Goal: Task Accomplishment & Management: Manage account settings

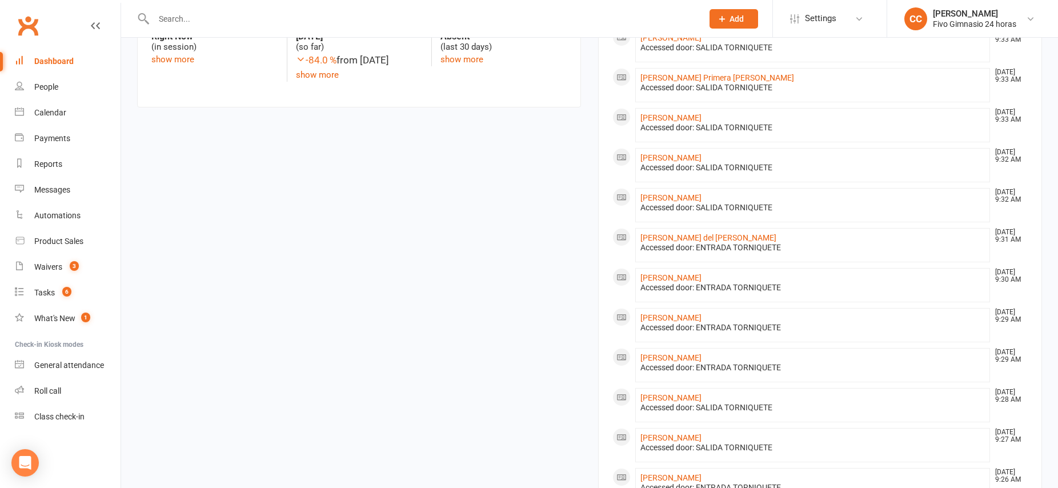
scroll to position [390, 0]
click at [687, 274] on link "[PERSON_NAME]" at bounding box center [670, 275] width 61 height 9
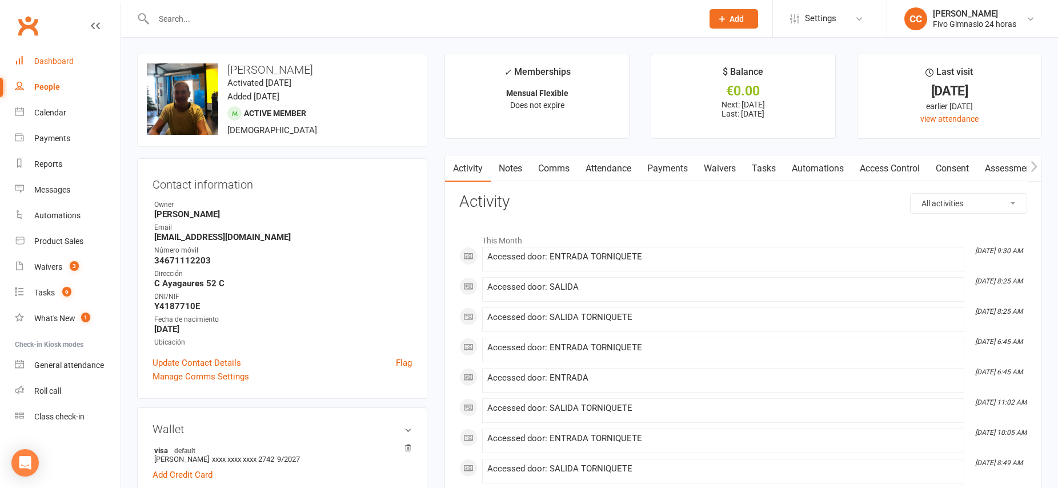
click at [60, 63] on div "Dashboard" at bounding box center [53, 61] width 39 height 9
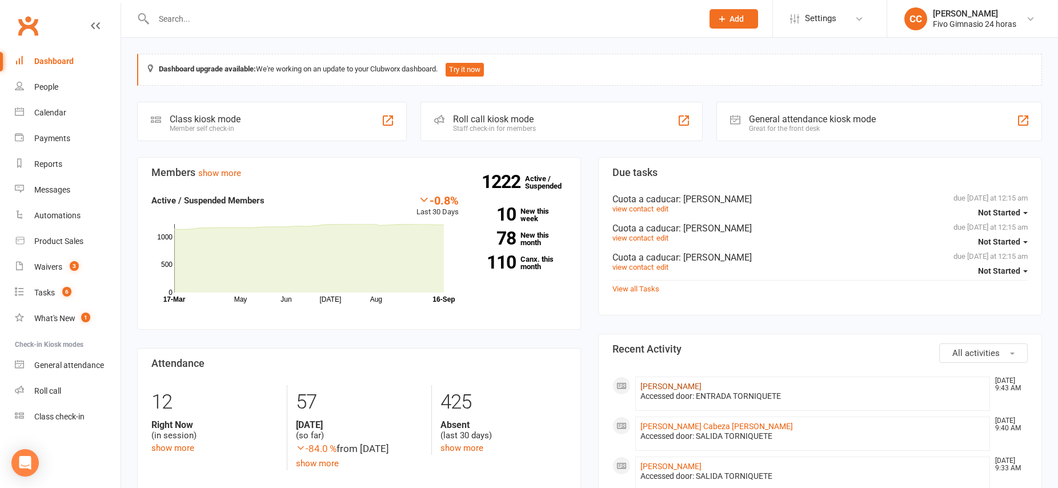
click at [702, 386] on link "[PERSON_NAME]" at bounding box center [670, 386] width 61 height 9
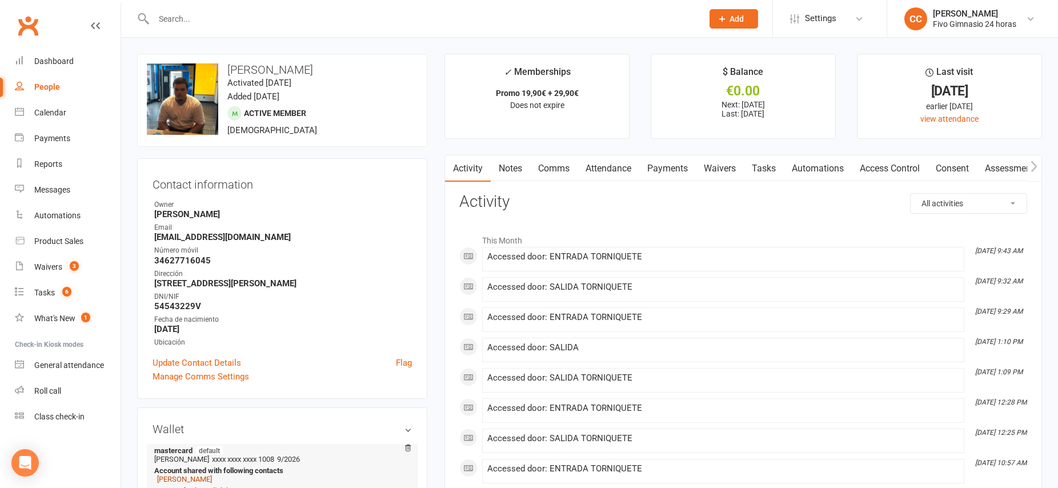
click at [179, 482] on link "[PERSON_NAME]" at bounding box center [184, 479] width 55 height 9
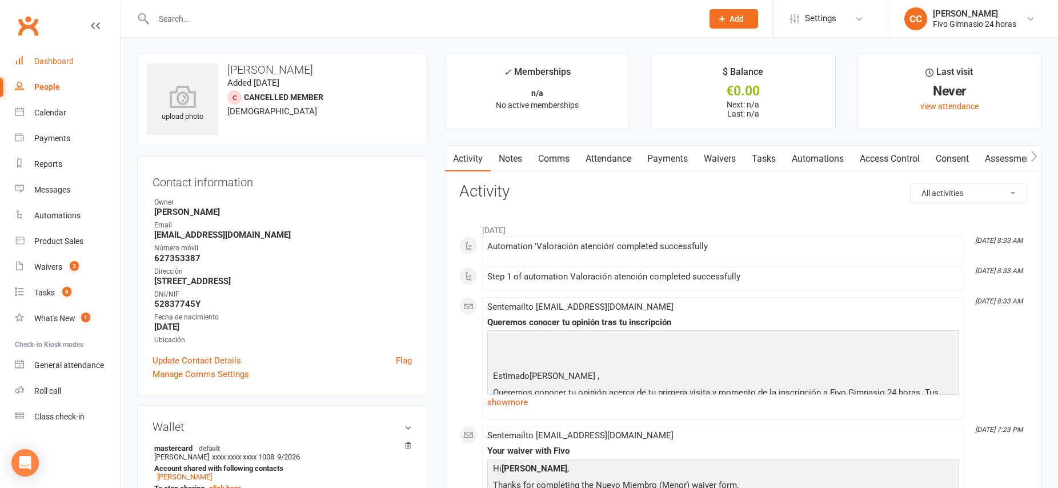
click at [45, 63] on div "Dashboard" at bounding box center [53, 61] width 39 height 9
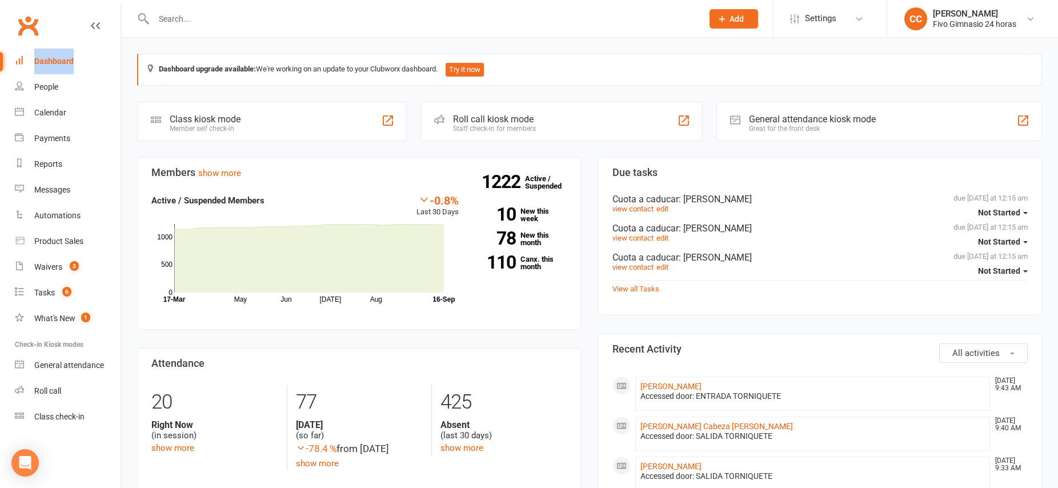
click at [43, 62] on div "Dashboard" at bounding box center [53, 61] width 39 height 9
click at [45, 113] on div "Calendar" at bounding box center [50, 112] width 32 height 9
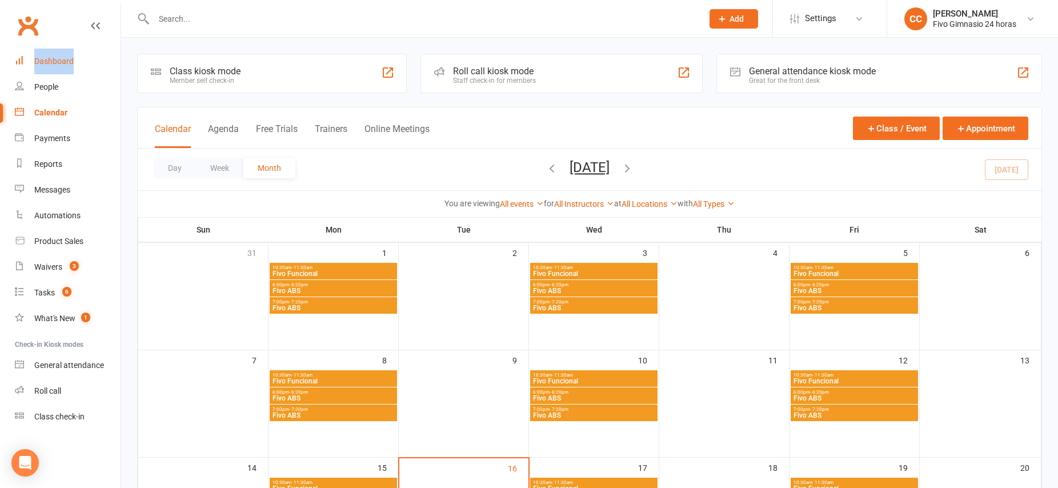
click at [49, 59] on div "Dashboard" at bounding box center [53, 61] width 39 height 9
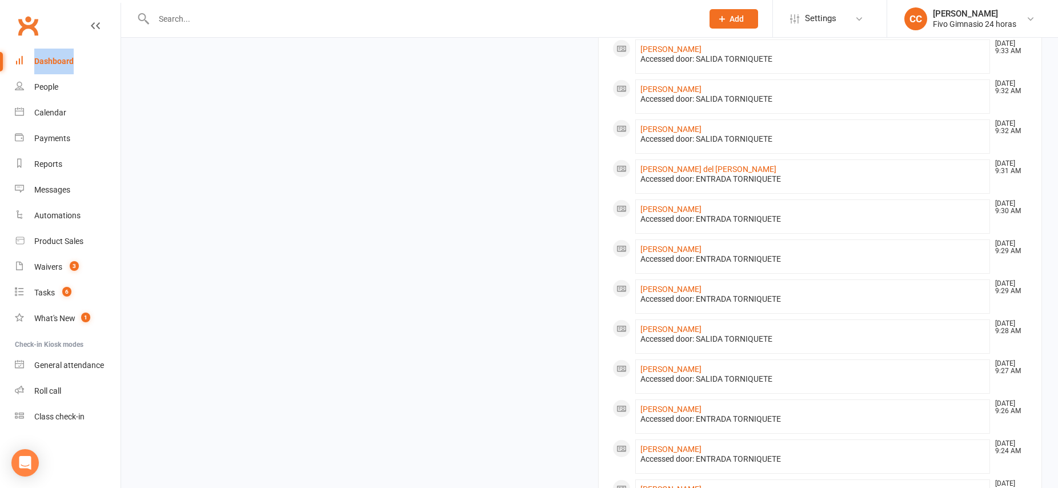
scroll to position [596, 0]
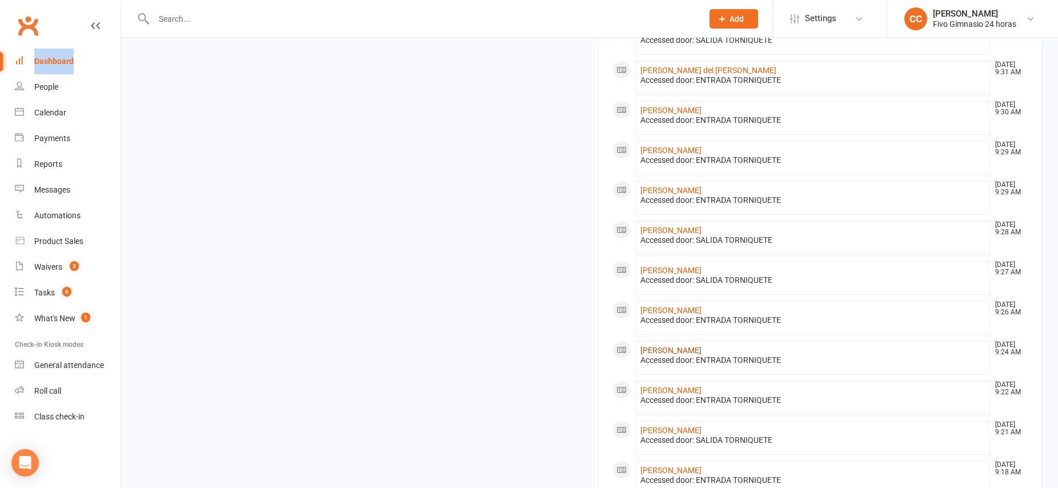
click at [696, 349] on link "[PERSON_NAME]" at bounding box center [670, 350] width 61 height 9
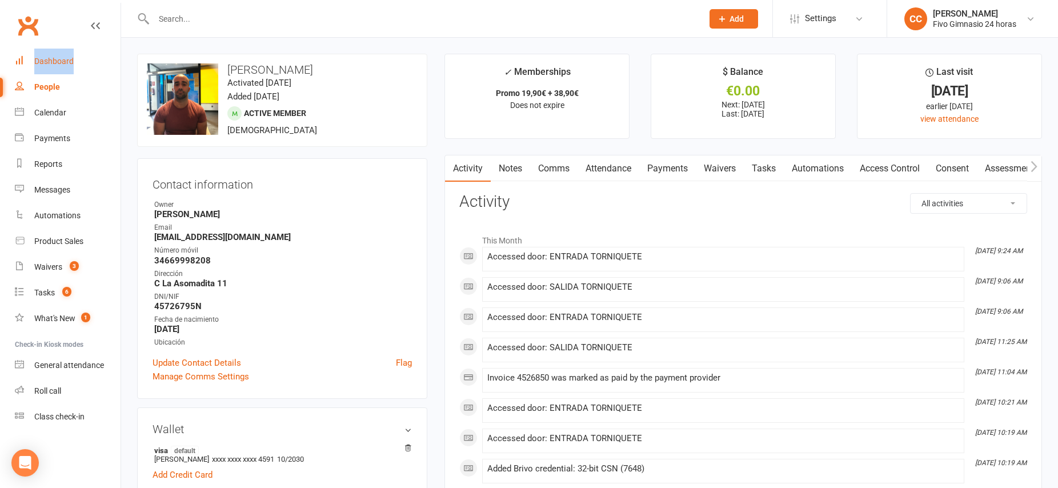
click at [47, 60] on div "Dashboard" at bounding box center [53, 61] width 39 height 9
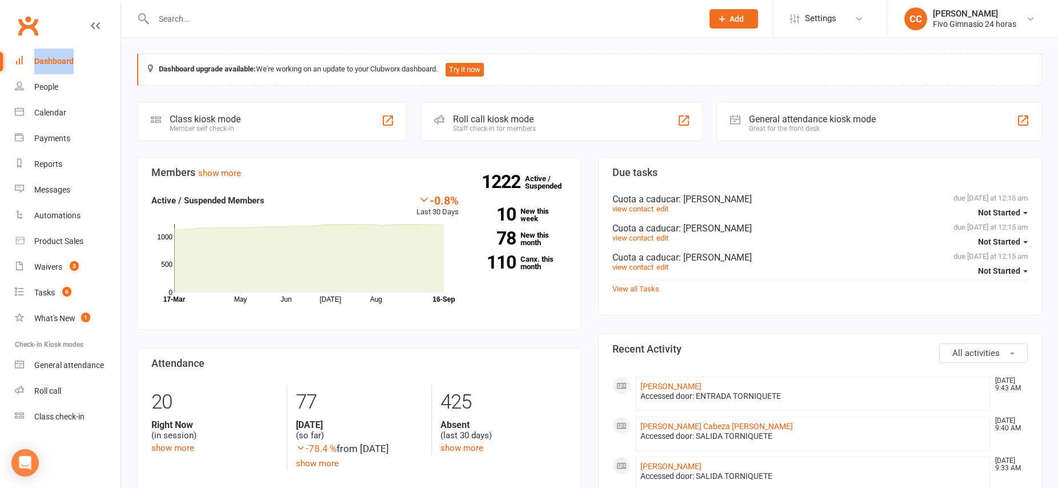
click at [727, 18] on button "Add" at bounding box center [734, 18] width 49 height 19
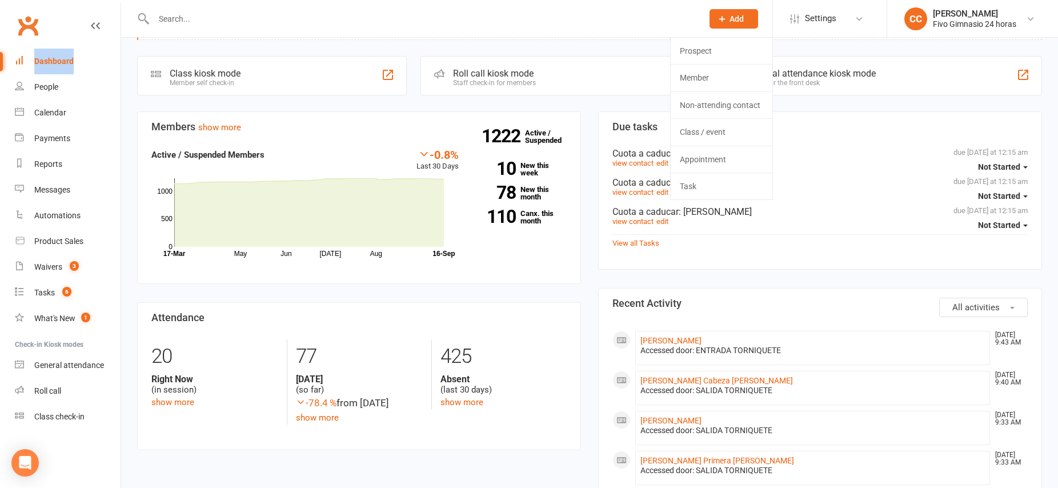
scroll to position [203, 0]
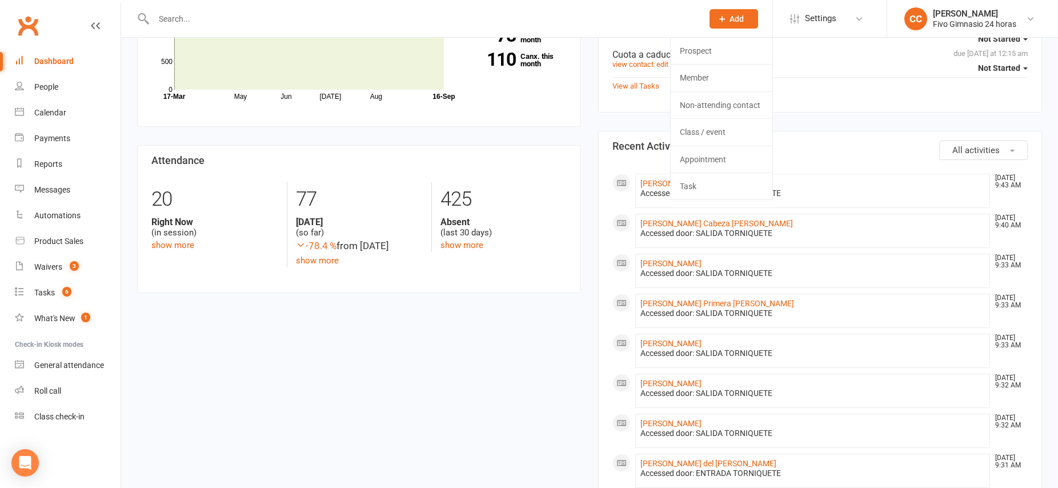
click at [403, 393] on div "Members show more -0.8% Last 30 Days Active / Suspended Members May Jun [DATE] …" at bounding box center [590, 483] width 922 height 1059
click at [662, 345] on link "[PERSON_NAME]" at bounding box center [670, 343] width 61 height 9
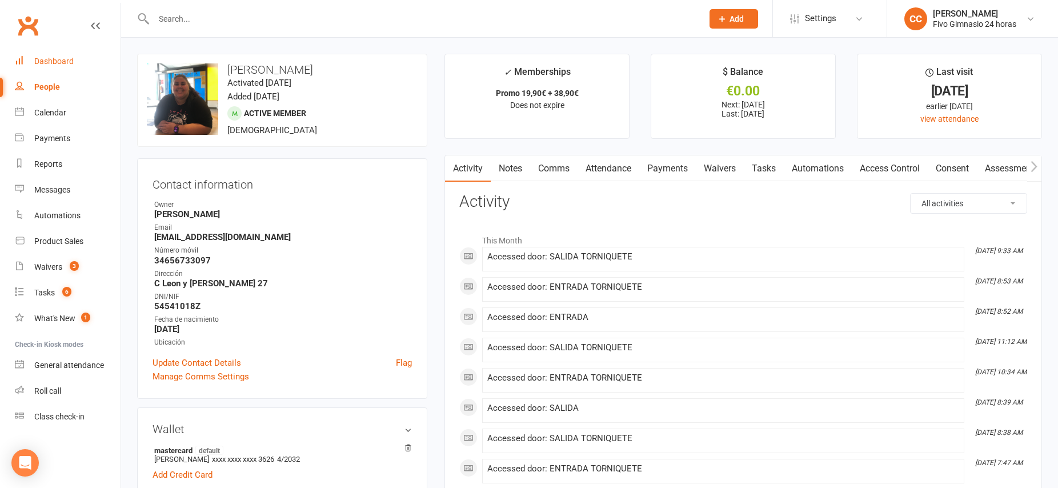
click at [44, 58] on div "Dashboard" at bounding box center [53, 61] width 39 height 9
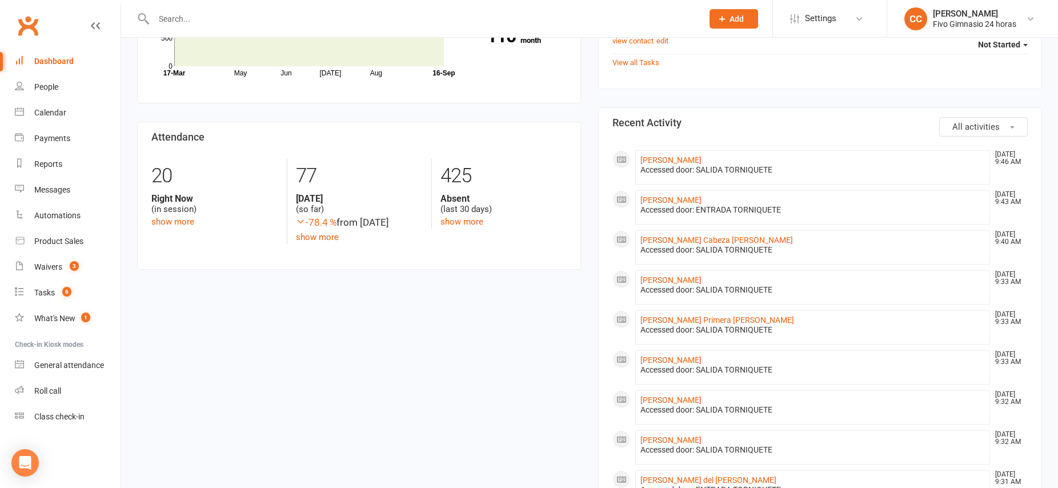
scroll to position [229, 0]
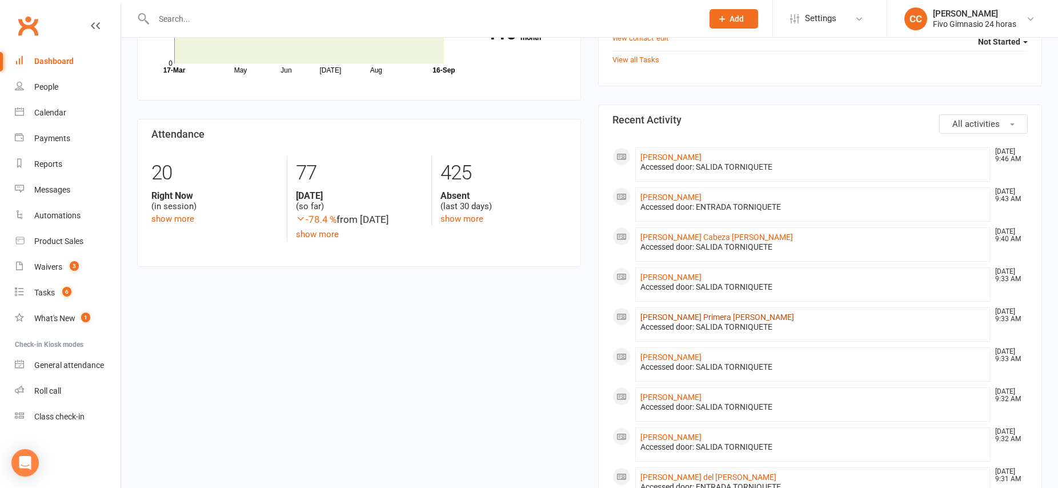
click at [727, 315] on link "[PERSON_NAME] Primera [PERSON_NAME]" at bounding box center [717, 317] width 154 height 9
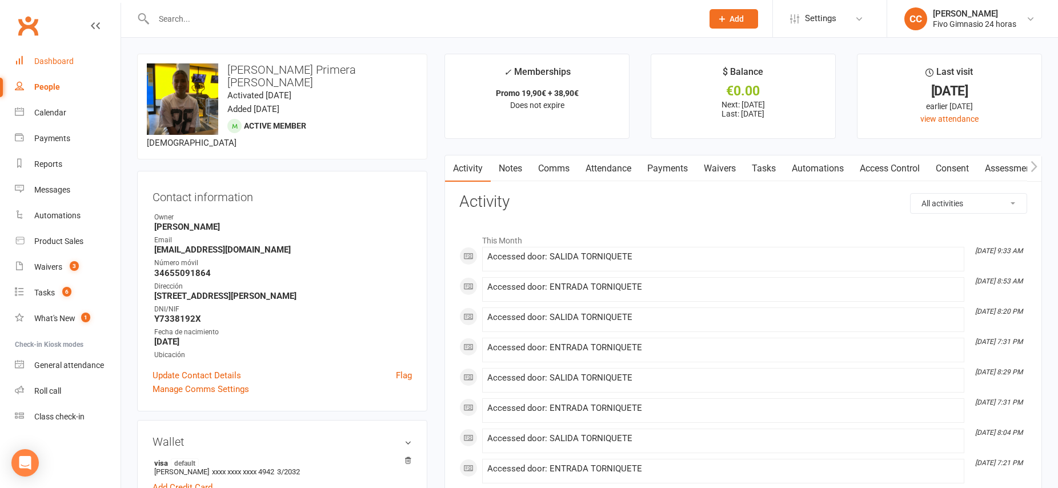
click at [63, 65] on div "Dashboard" at bounding box center [53, 61] width 39 height 9
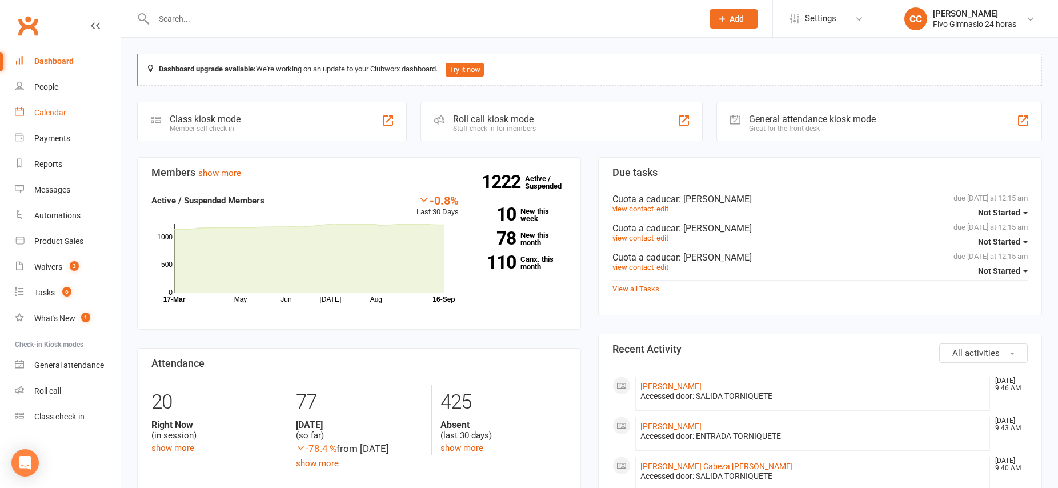
click at [50, 109] on div "Calendar" at bounding box center [50, 112] width 32 height 9
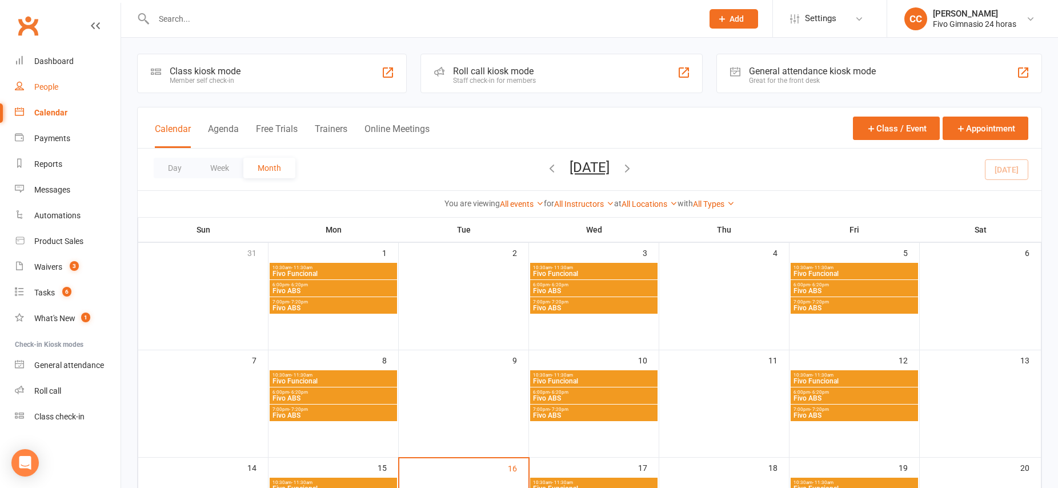
click at [49, 89] on div "People" at bounding box center [46, 86] width 24 height 9
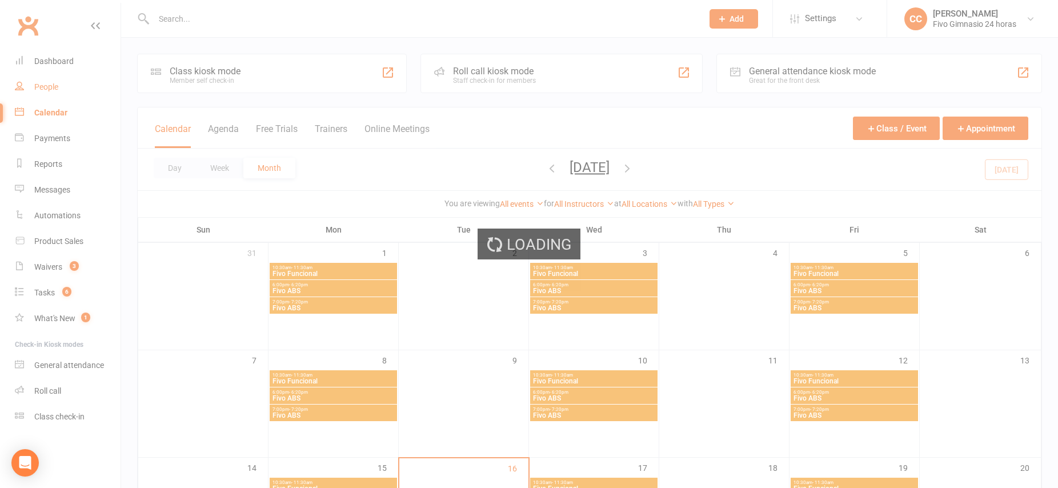
select select "100"
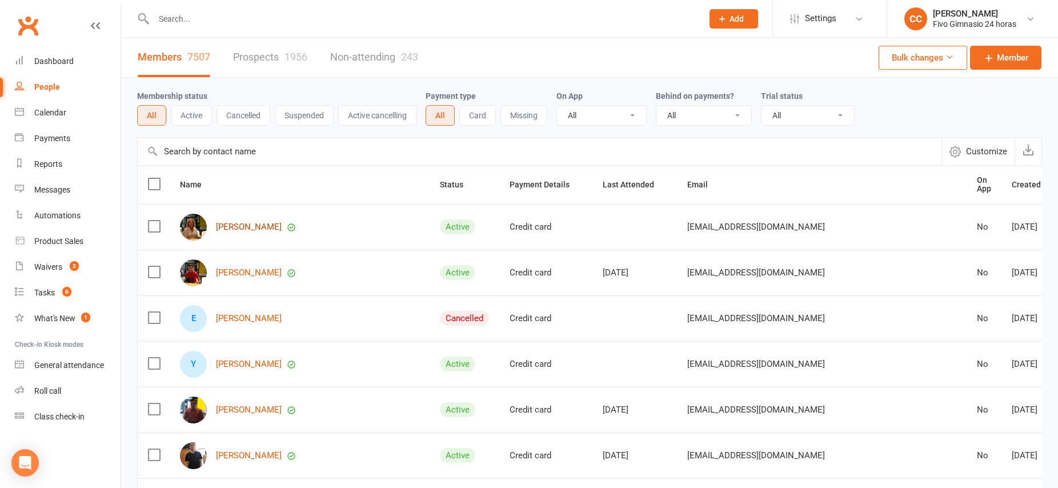
click at [270, 222] on link "[PERSON_NAME]" at bounding box center [249, 227] width 66 height 10
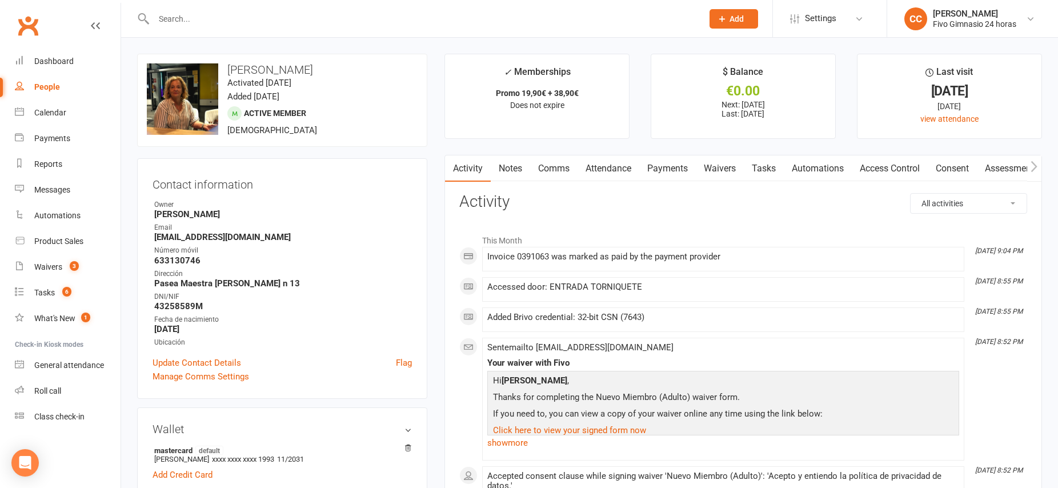
click at [660, 167] on link "Payments" at bounding box center [667, 168] width 57 height 26
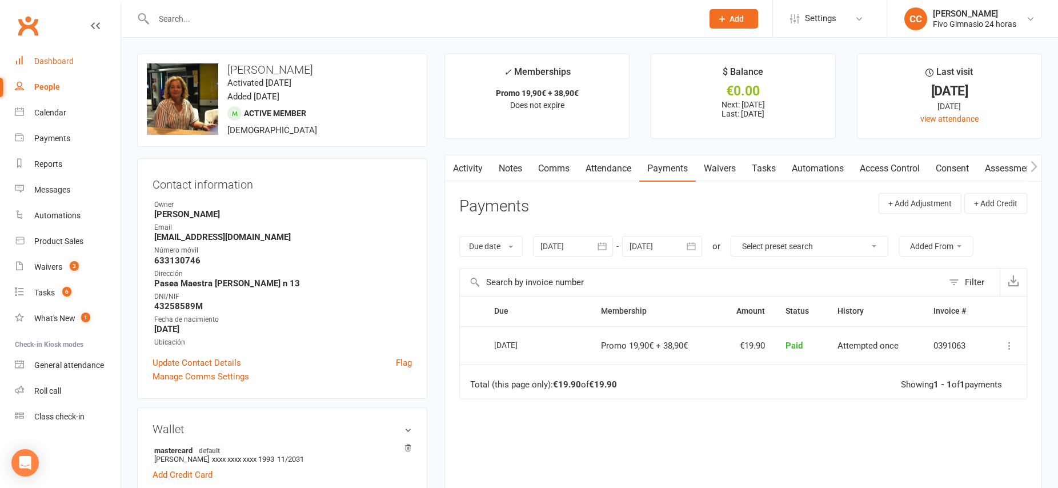
click at [37, 59] on div "Dashboard" at bounding box center [53, 61] width 39 height 9
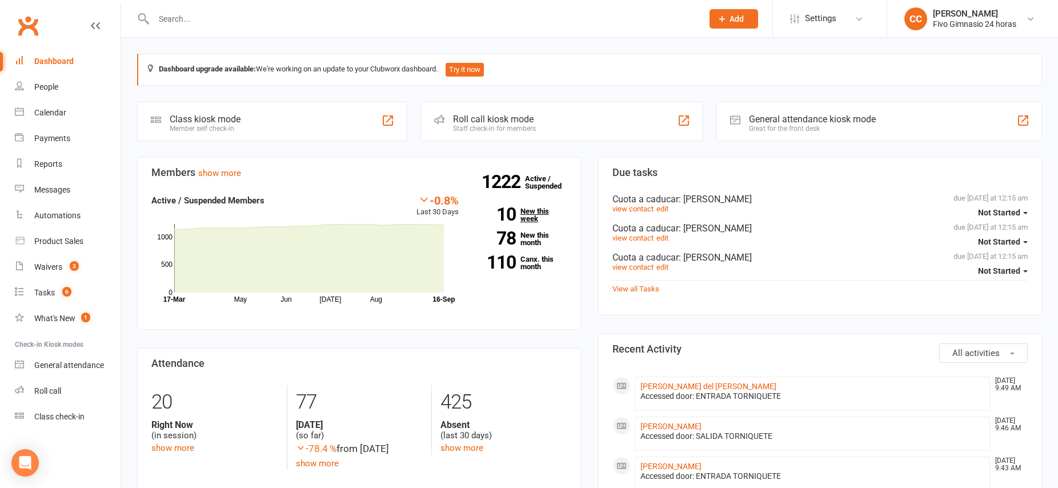
click at [524, 211] on link "10 New this week" at bounding box center [521, 214] width 91 height 15
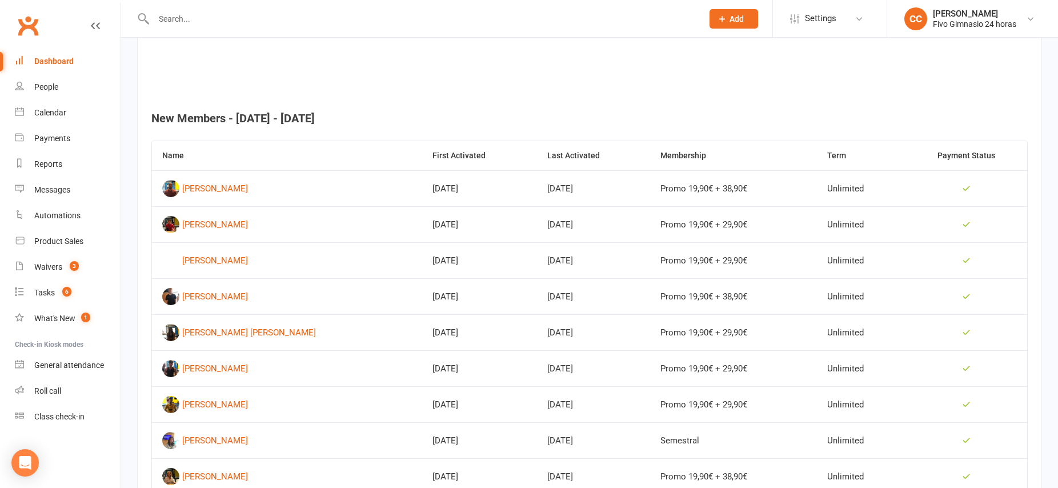
scroll to position [391, 0]
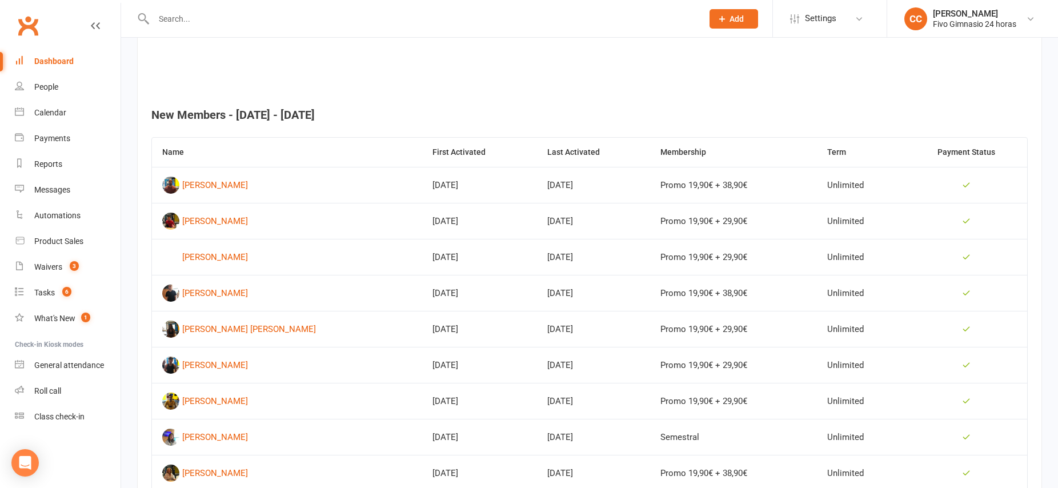
drag, startPoint x: 1061, startPoint y: 166, endPoint x: 887, endPoint y: 471, distance: 351.1
click at [1057, 206] on html "Prospect Member Non-attending contact Class / event Appointment Task Add Settin…" at bounding box center [529, 108] width 1058 height 998
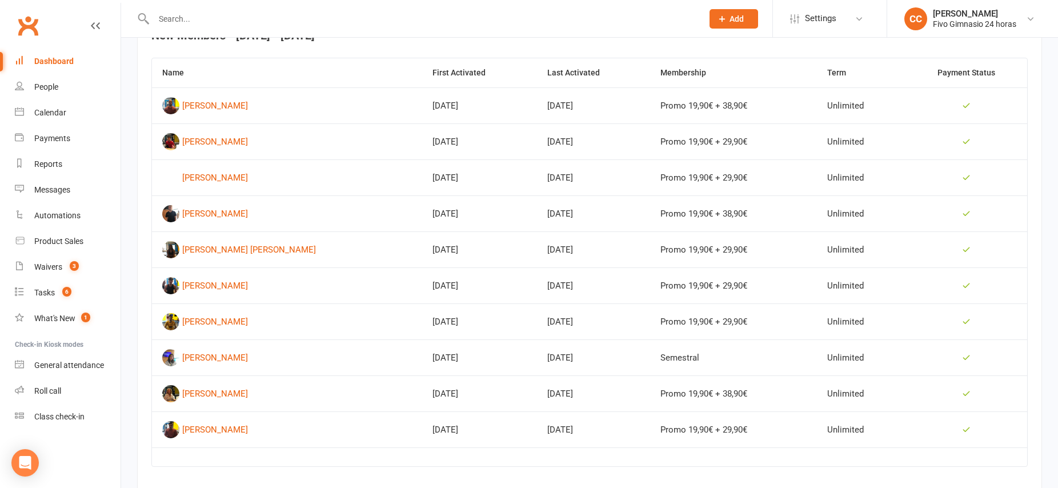
scroll to position [455, 0]
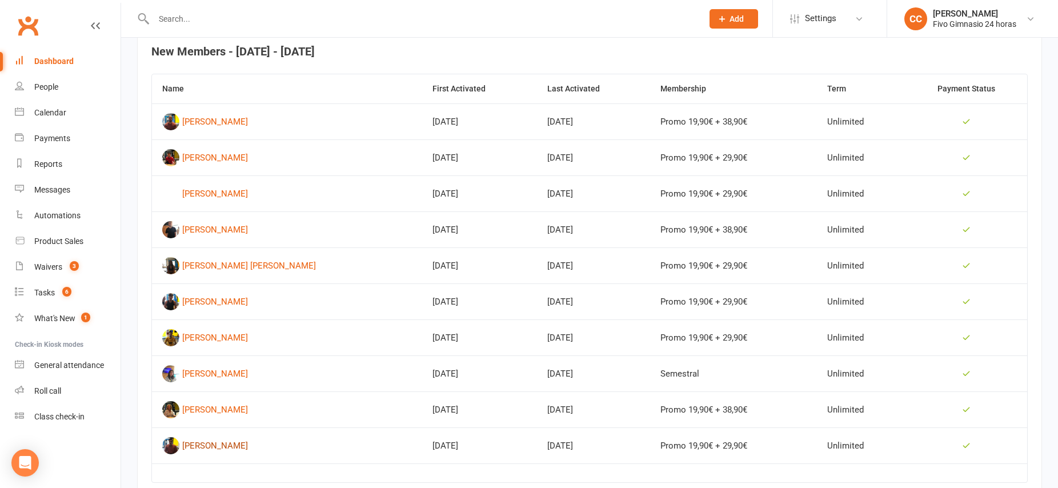
click at [239, 444] on div "[PERSON_NAME]" at bounding box center [215, 445] width 66 height 17
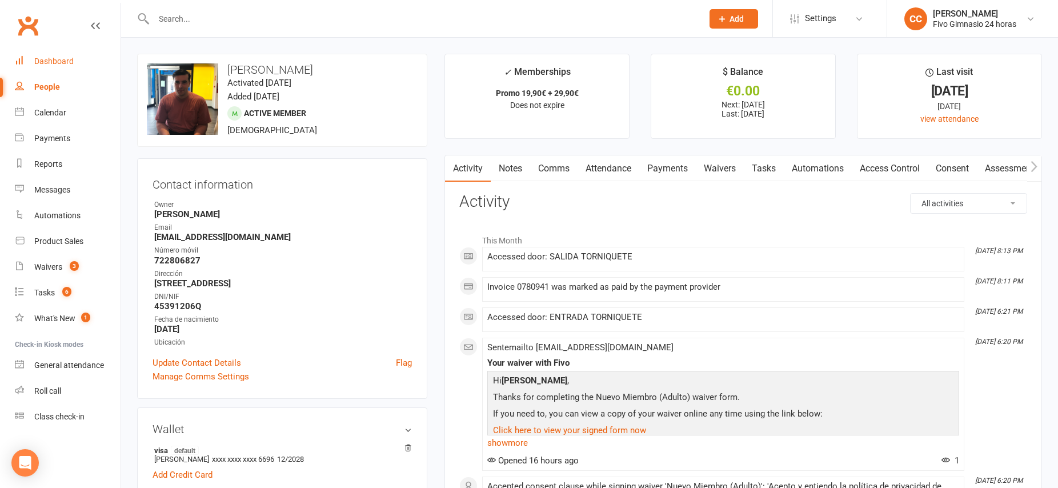
click at [42, 62] on div "Dashboard" at bounding box center [53, 61] width 39 height 9
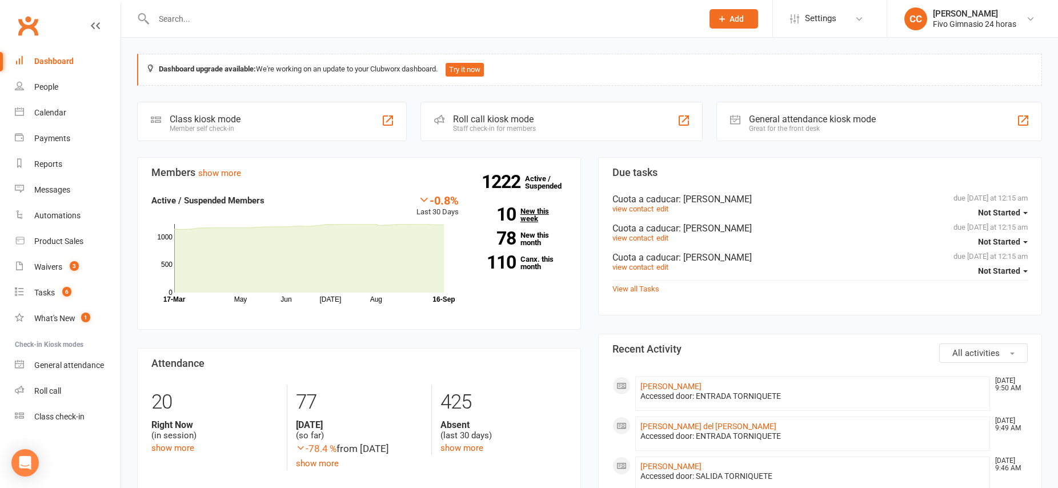
click at [534, 218] on link "10 New this week" at bounding box center [521, 214] width 91 height 15
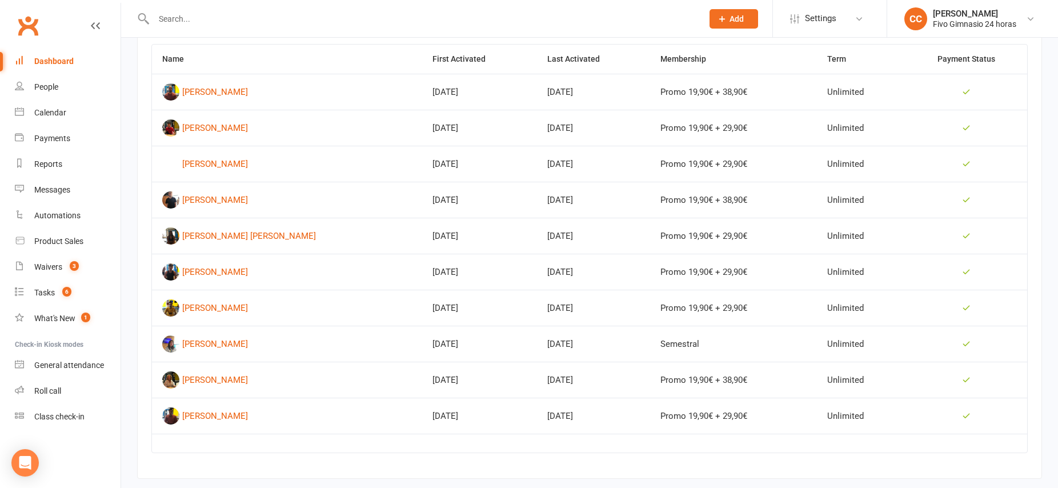
scroll to position [484, 0]
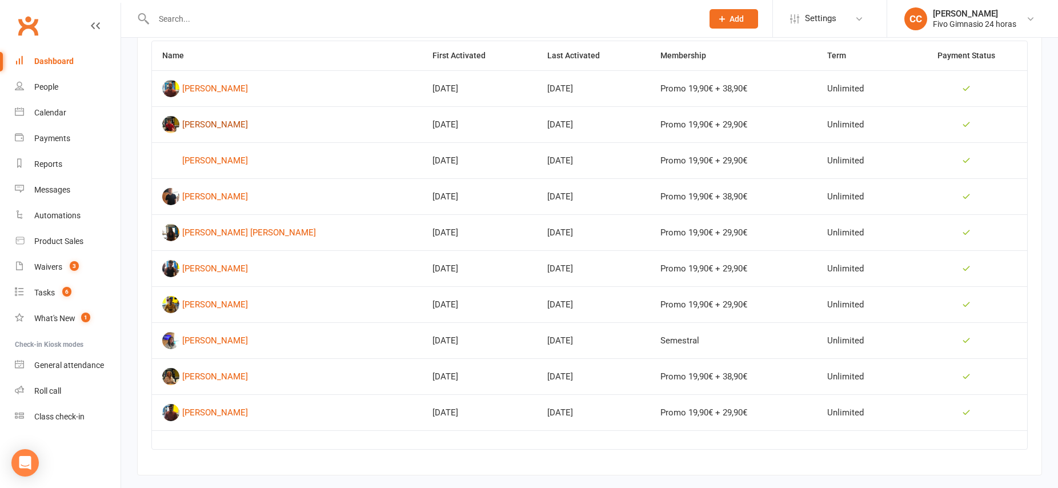
click at [228, 125] on div "[PERSON_NAME]" at bounding box center [215, 124] width 66 height 17
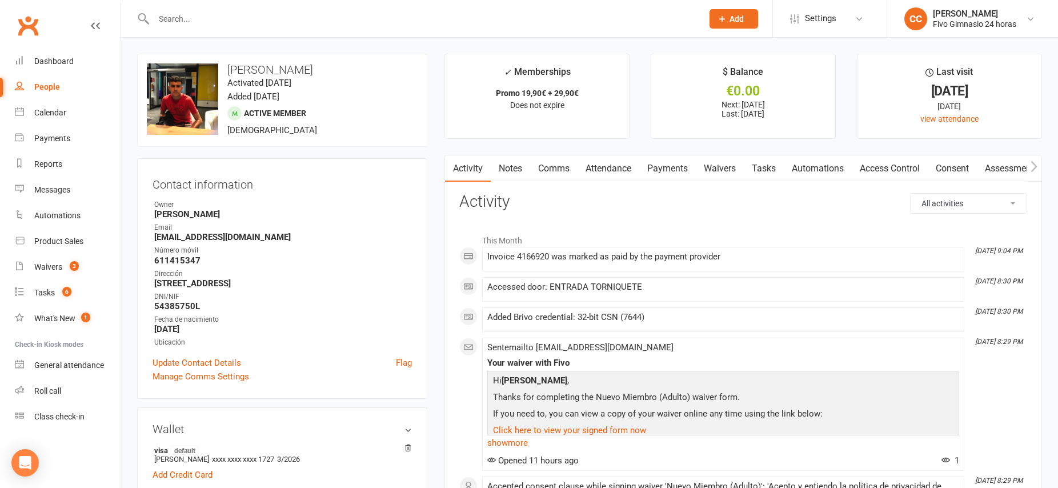
click at [729, 169] on link "Waivers" at bounding box center [720, 168] width 48 height 26
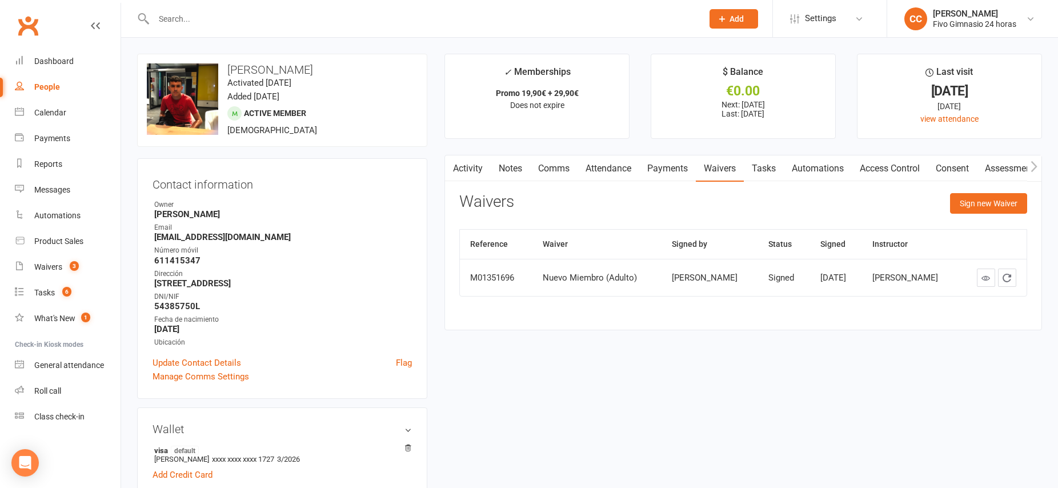
click at [668, 167] on link "Payments" at bounding box center [667, 168] width 57 height 26
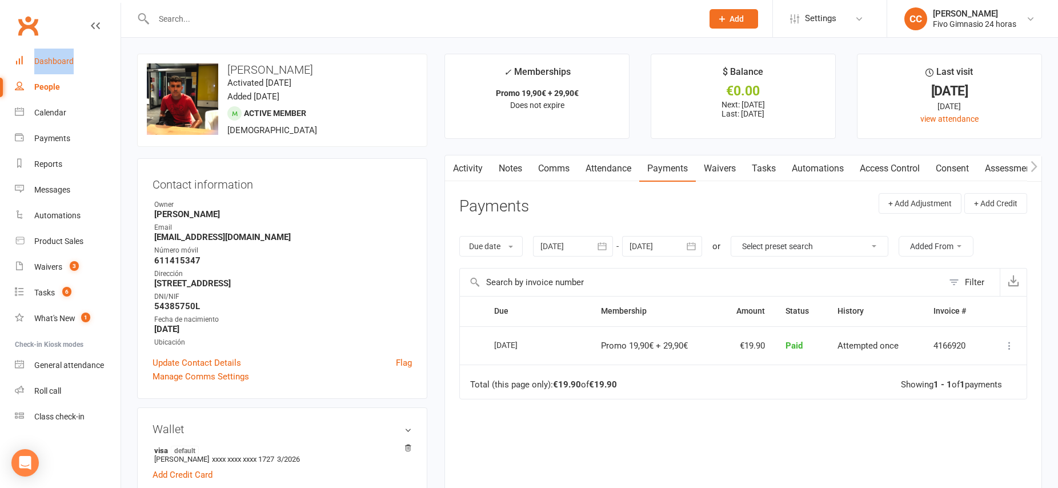
click at [46, 59] on div "Dashboard" at bounding box center [53, 61] width 39 height 9
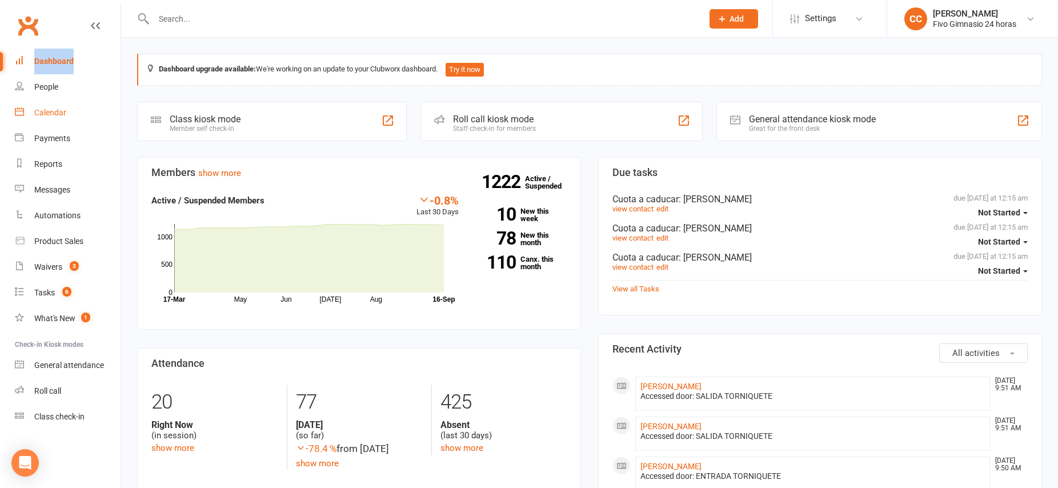
click at [54, 113] on div "Calendar" at bounding box center [50, 112] width 32 height 9
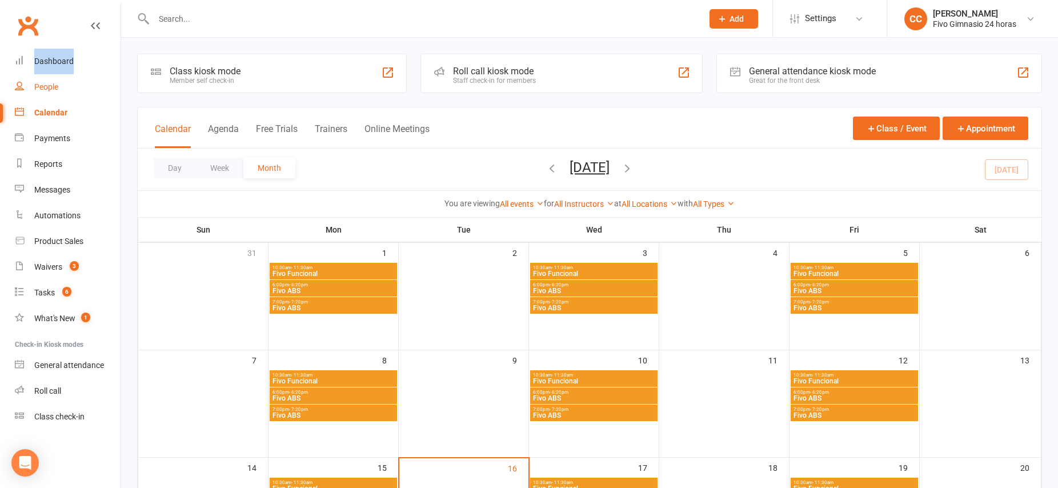
click at [50, 85] on div "People" at bounding box center [46, 86] width 24 height 9
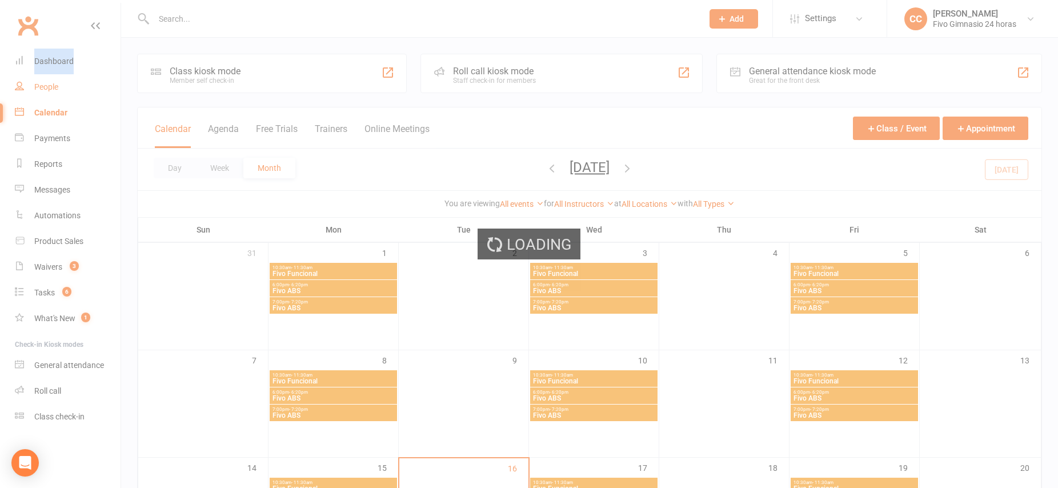
select select "100"
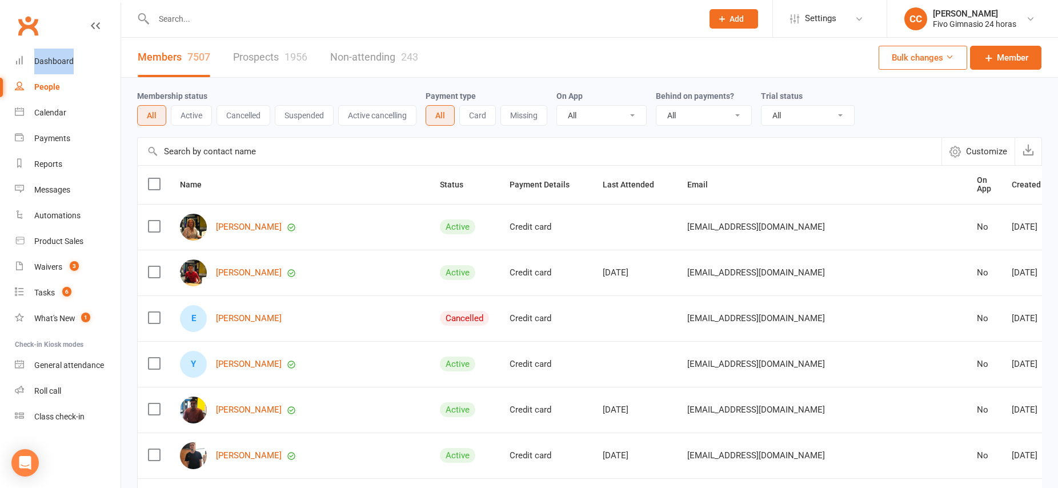
click at [194, 117] on button "Active" at bounding box center [191, 115] width 41 height 21
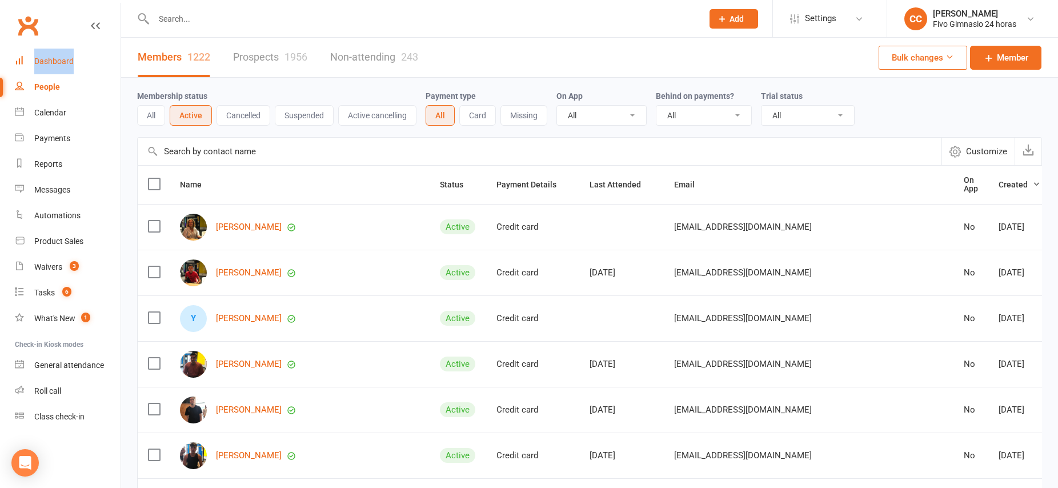
click at [46, 59] on div "Dashboard" at bounding box center [53, 61] width 39 height 9
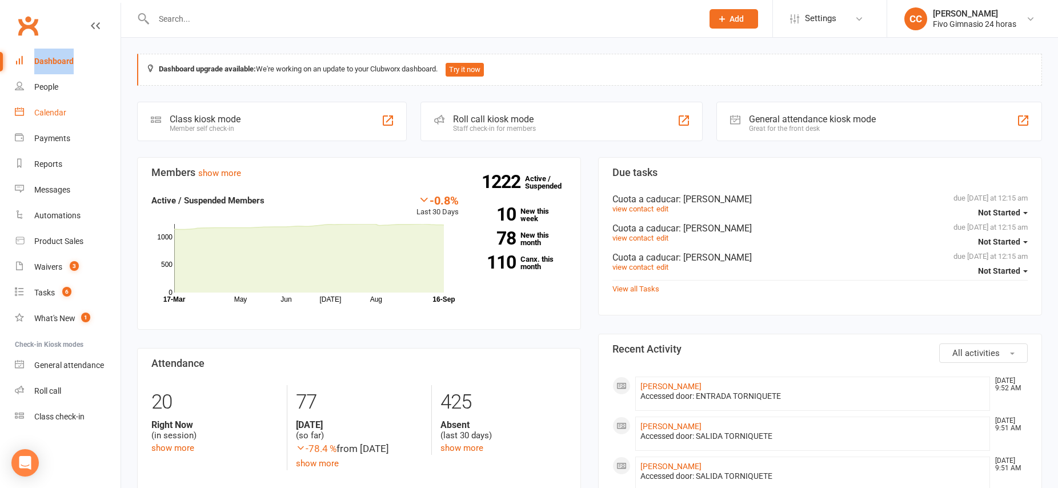
click at [45, 112] on div "Calendar" at bounding box center [50, 112] width 32 height 9
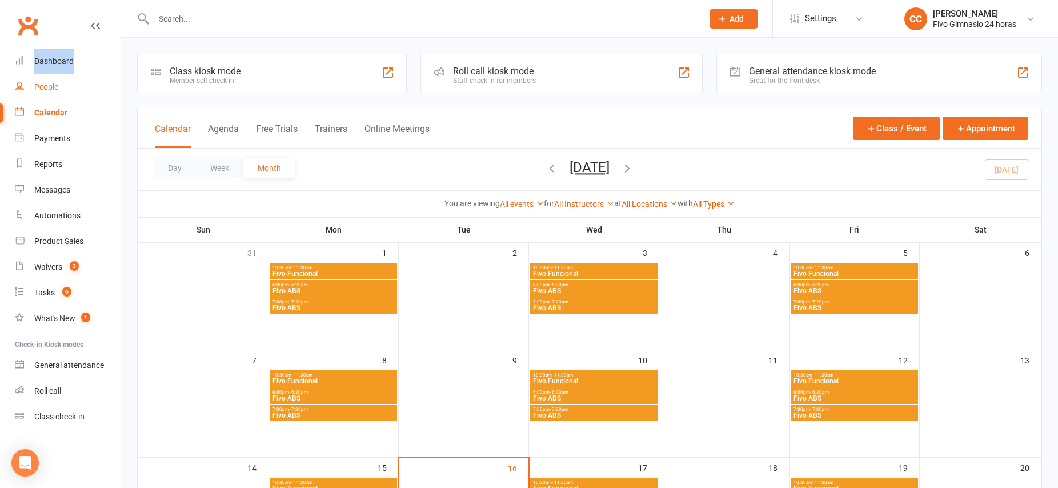
click at [45, 93] on link "People" at bounding box center [68, 87] width 106 height 26
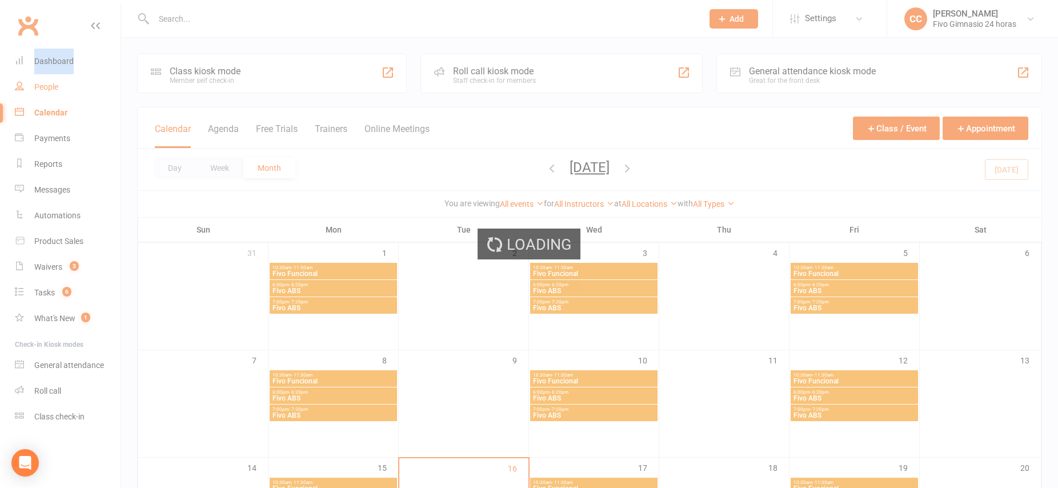
select select "100"
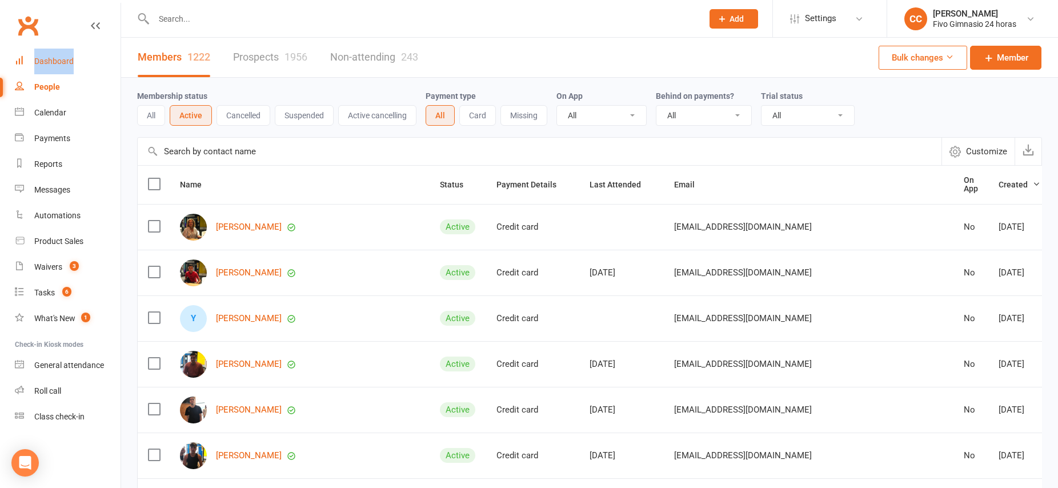
click at [59, 63] on div "Dashboard" at bounding box center [53, 61] width 39 height 9
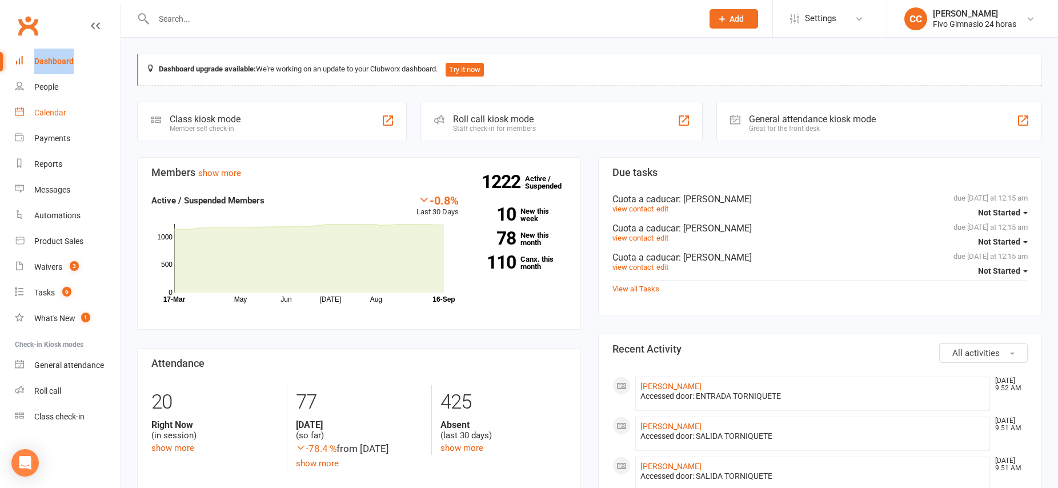
click at [57, 114] on div "Calendar" at bounding box center [50, 112] width 32 height 9
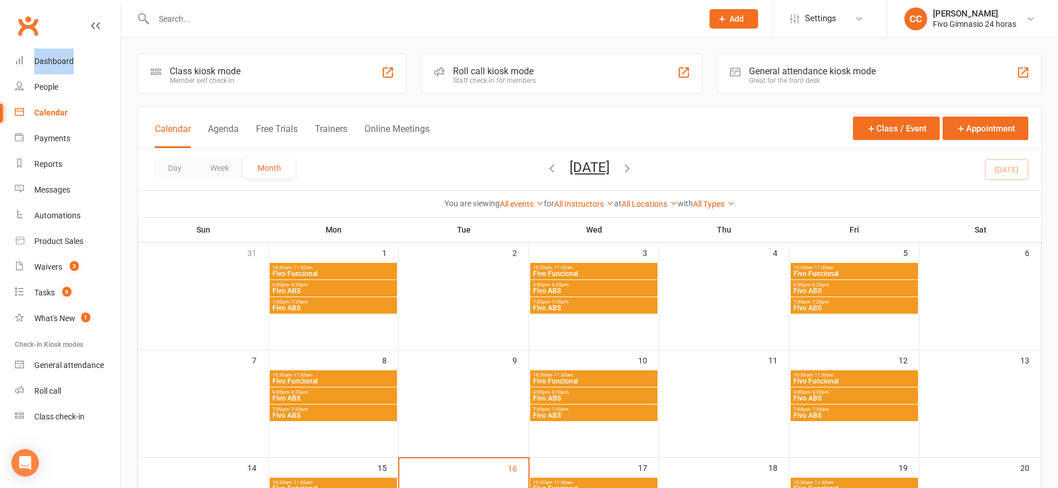
click at [51, 114] on div "Calendar" at bounding box center [50, 112] width 33 height 9
click at [51, 94] on link "People" at bounding box center [68, 87] width 106 height 26
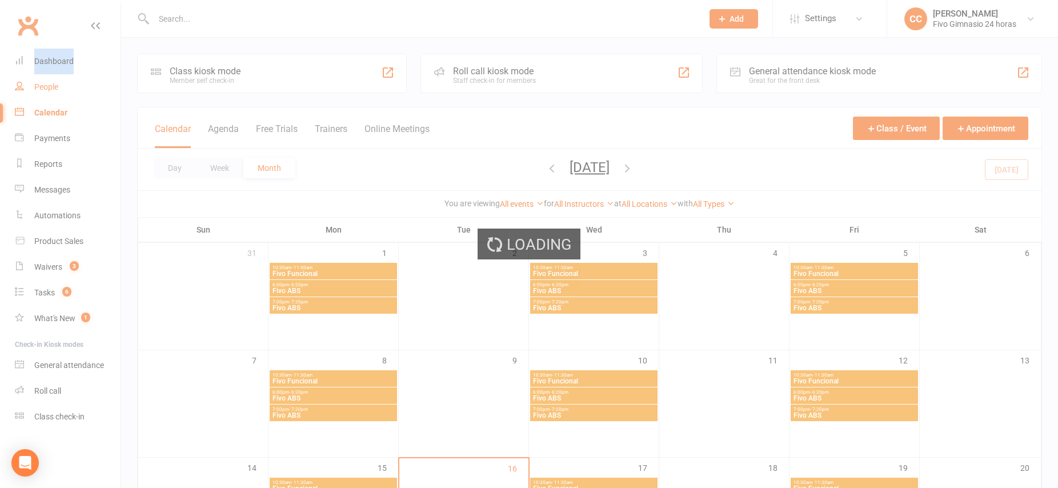
select select "100"
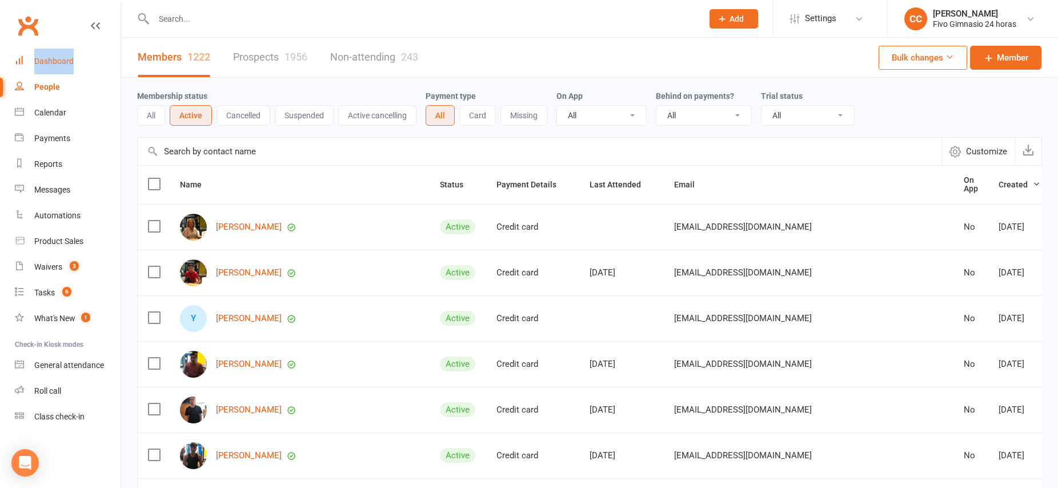
click at [57, 63] on div "Dashboard" at bounding box center [53, 61] width 39 height 9
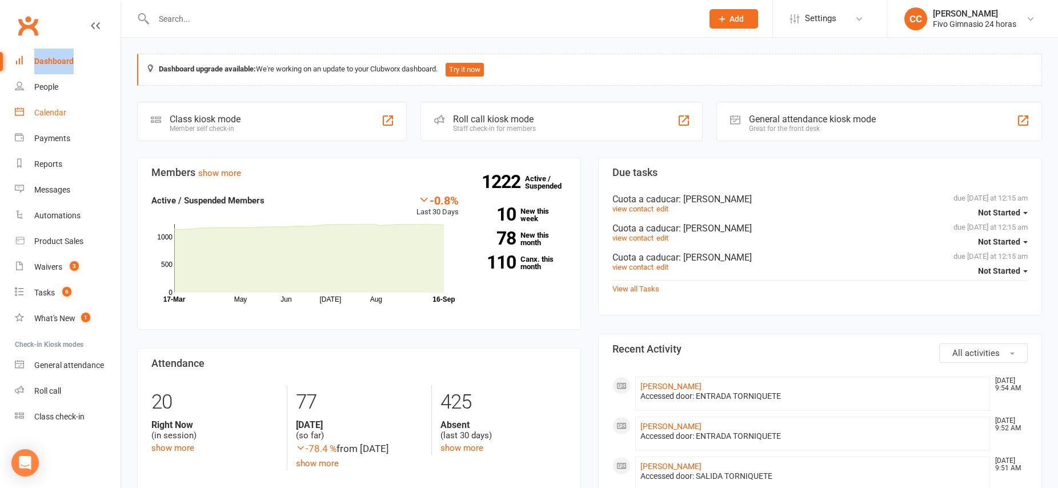
click at [46, 118] on link "Calendar" at bounding box center [68, 113] width 106 height 26
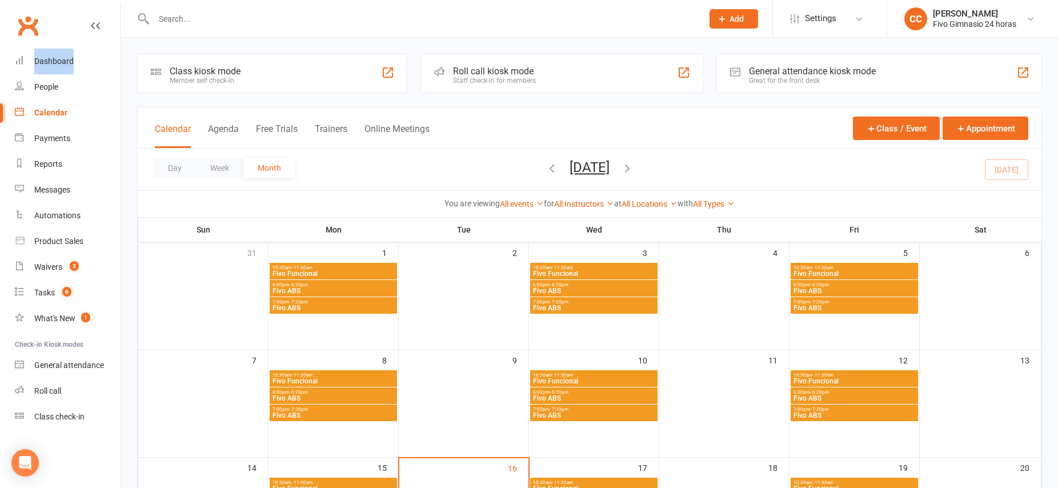
click at [47, 116] on div "Calendar" at bounding box center [50, 112] width 33 height 9
click at [42, 66] on link "Dashboard" at bounding box center [68, 62] width 106 height 26
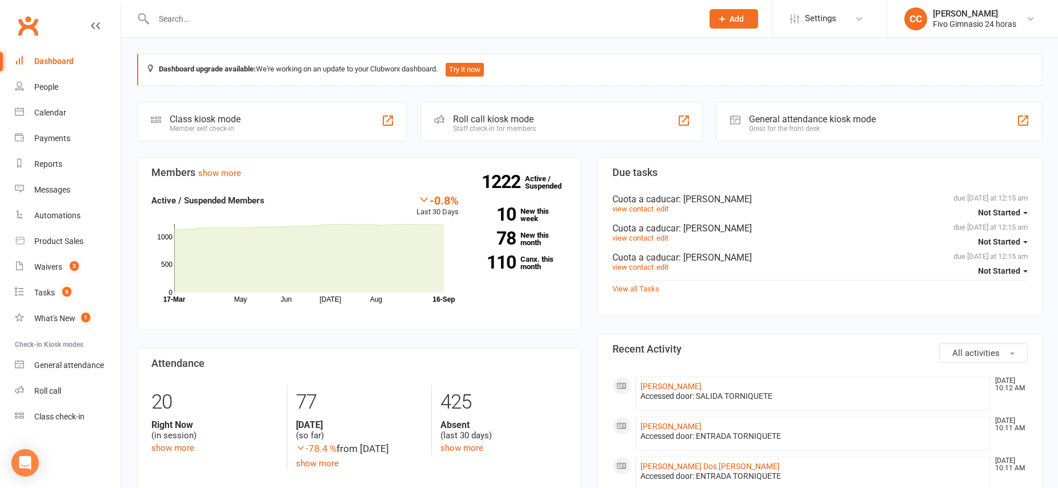
click at [222, 23] on input "text" at bounding box center [422, 19] width 544 height 16
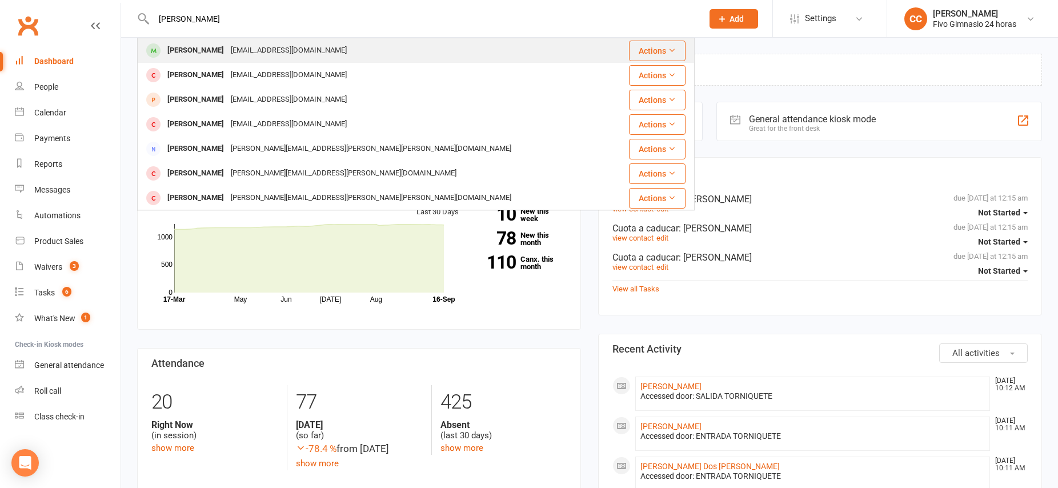
type input "[PERSON_NAME]"
click at [232, 46] on div "[EMAIL_ADDRESS][DOMAIN_NAME]" at bounding box center [288, 50] width 123 height 17
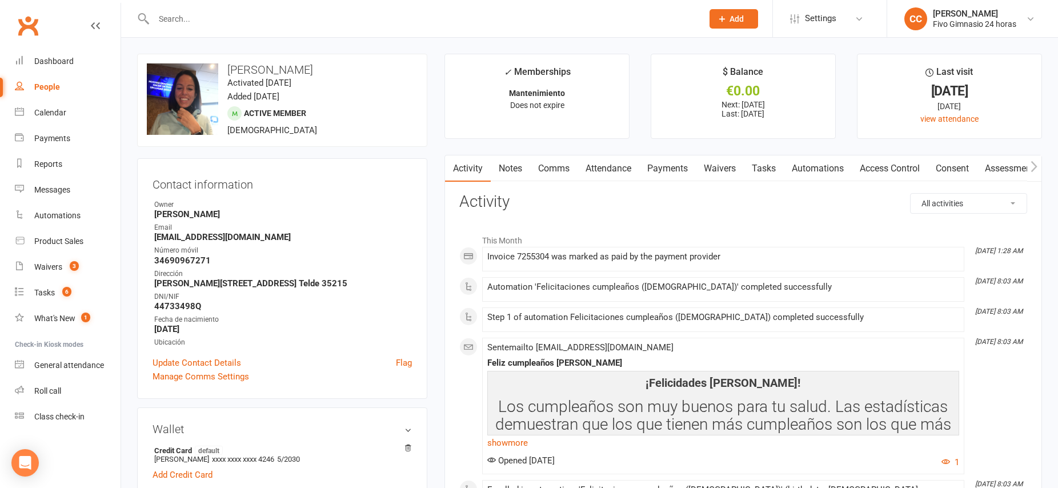
click at [676, 175] on link "Payments" at bounding box center [667, 168] width 57 height 26
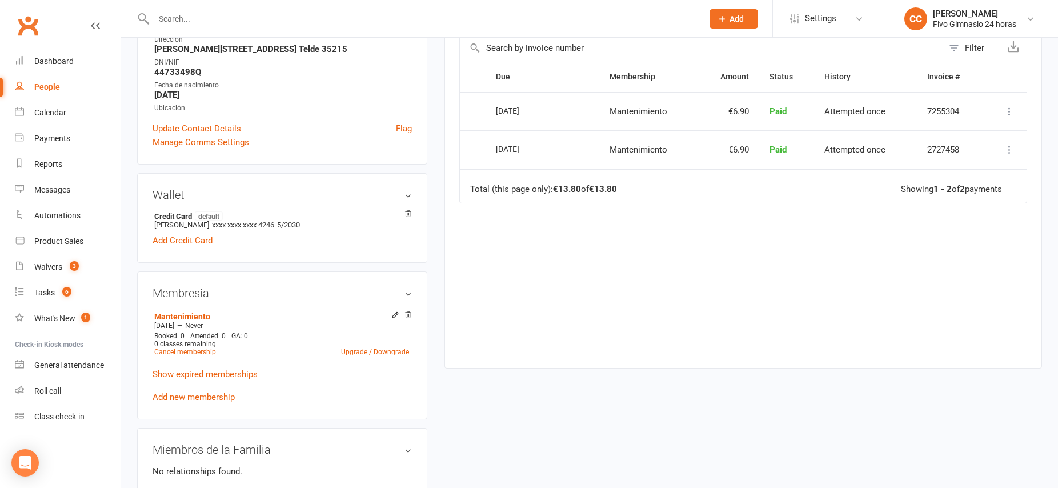
scroll to position [241, 0]
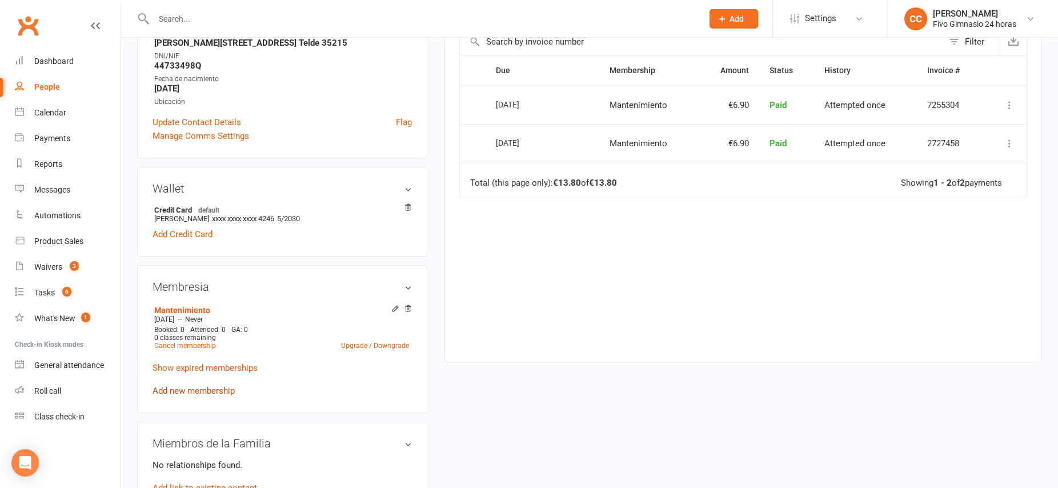
click at [197, 392] on link "Add new membership" at bounding box center [194, 391] width 82 height 10
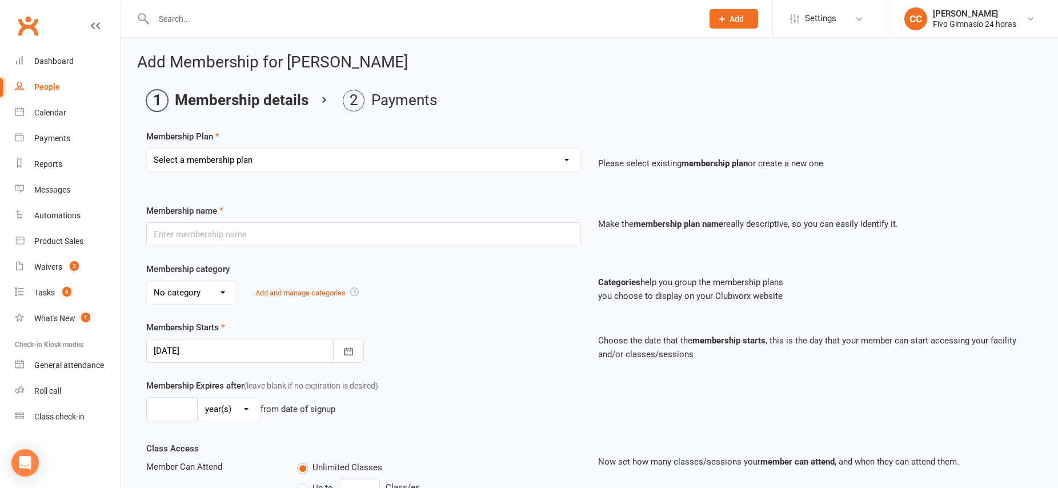
click at [335, 163] on select "Select a membership plan Cuota familiar Cuota estudiante 10 pases full Anual Se…" at bounding box center [364, 160] width 434 height 23
click at [54, 64] on div "Dashboard" at bounding box center [53, 61] width 39 height 9
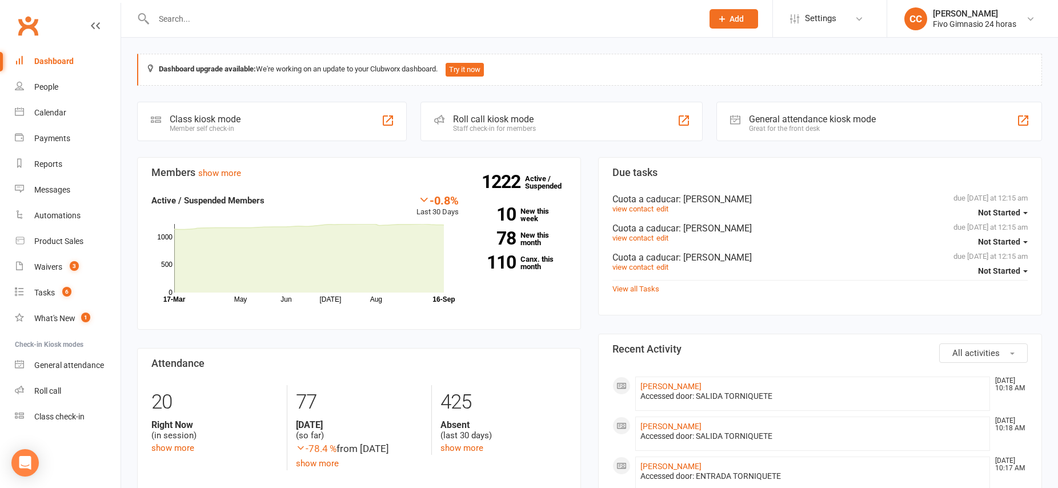
click at [344, 15] on input "text" at bounding box center [422, 19] width 544 height 16
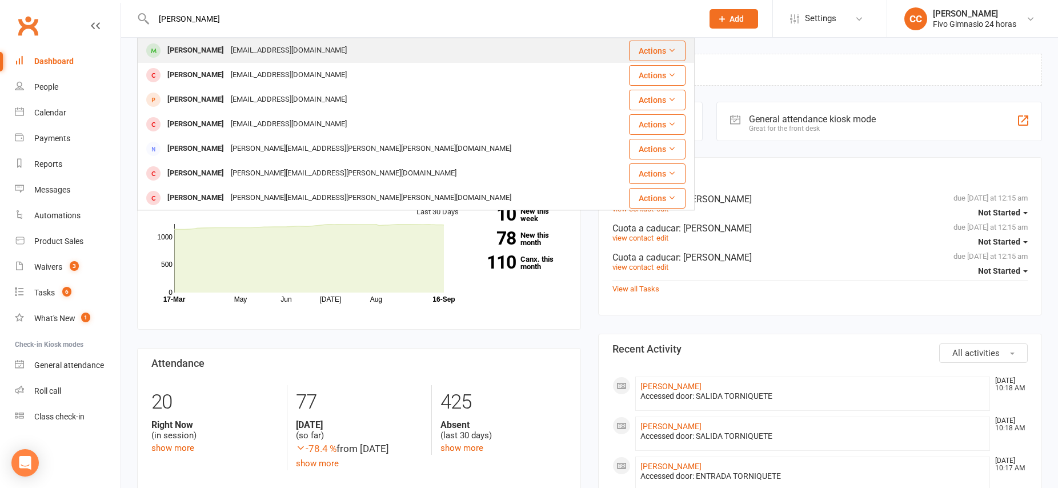
type input "[PERSON_NAME]"
click at [259, 51] on div "[EMAIL_ADDRESS][DOMAIN_NAME]" at bounding box center [288, 50] width 123 height 17
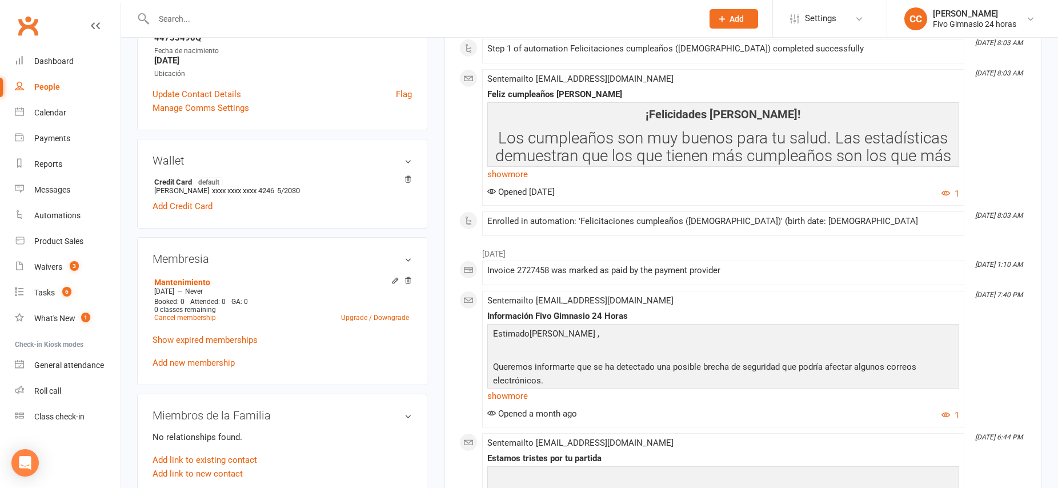
scroll to position [274, 0]
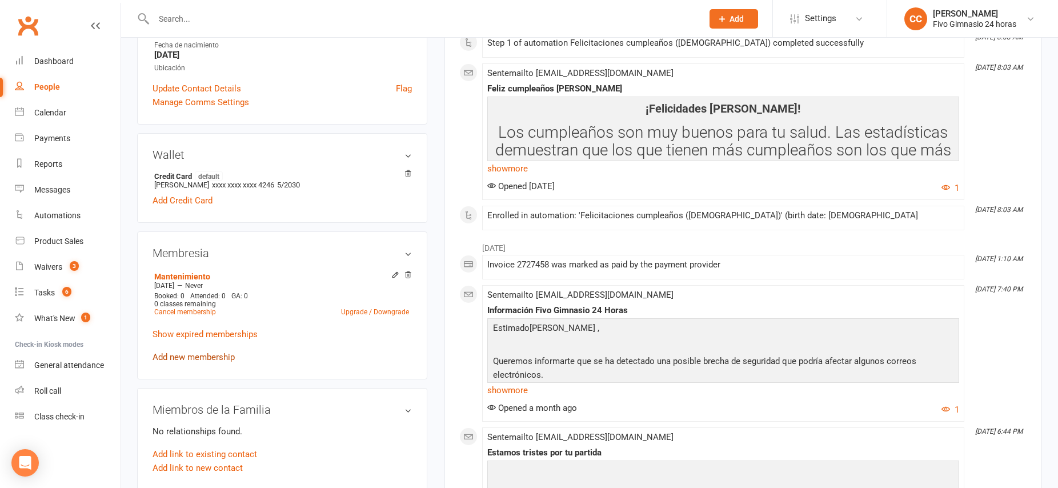
click at [193, 358] on link "Add new membership" at bounding box center [194, 357] width 82 height 10
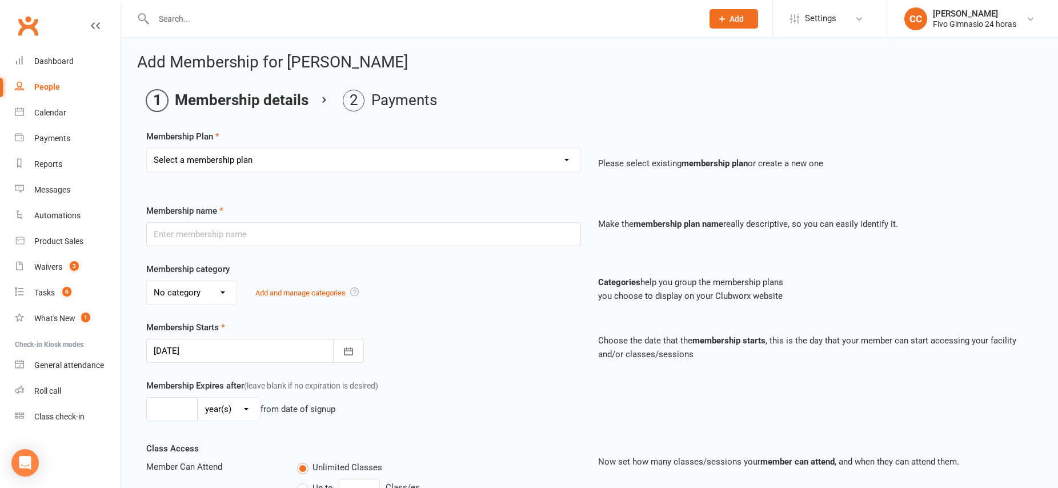
click at [332, 165] on select "Select a membership plan Cuota familiar Cuota estudiante 10 pases full Anual Se…" at bounding box center [364, 160] width 434 height 23
select select "8"
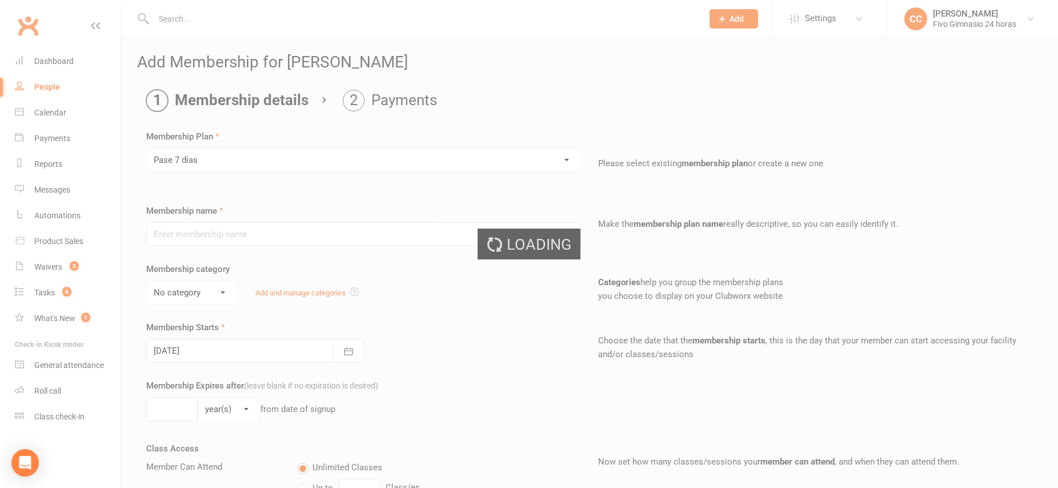
type input "Pase 7 días"
select select "3"
type input "1"
select select "1"
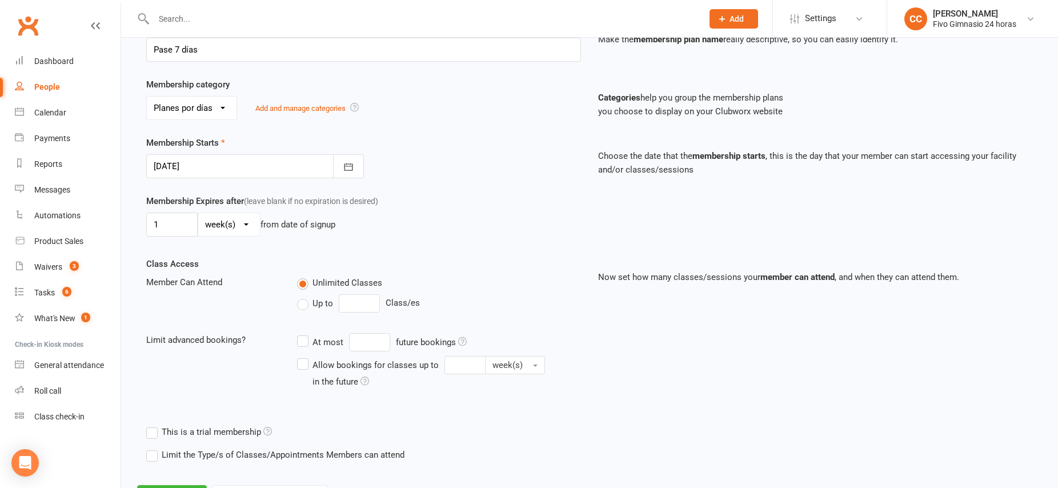
scroll to position [238, 0]
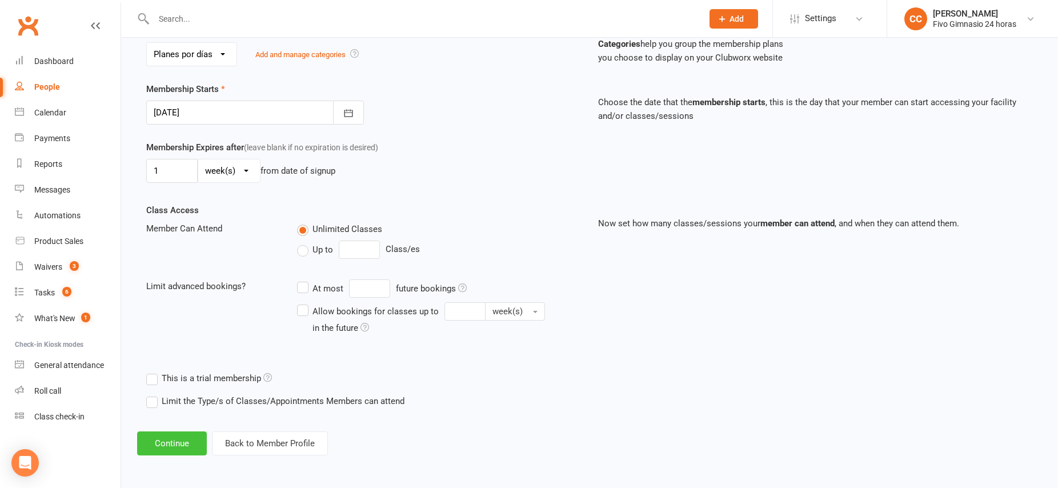
click at [183, 448] on button "Continue" at bounding box center [172, 443] width 70 height 24
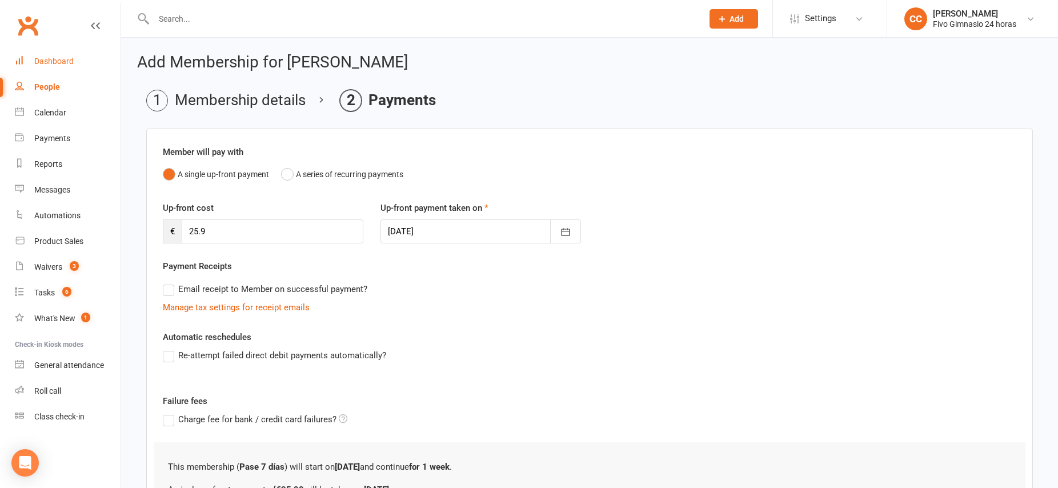
click at [61, 61] on div "Dashboard" at bounding box center [53, 61] width 39 height 9
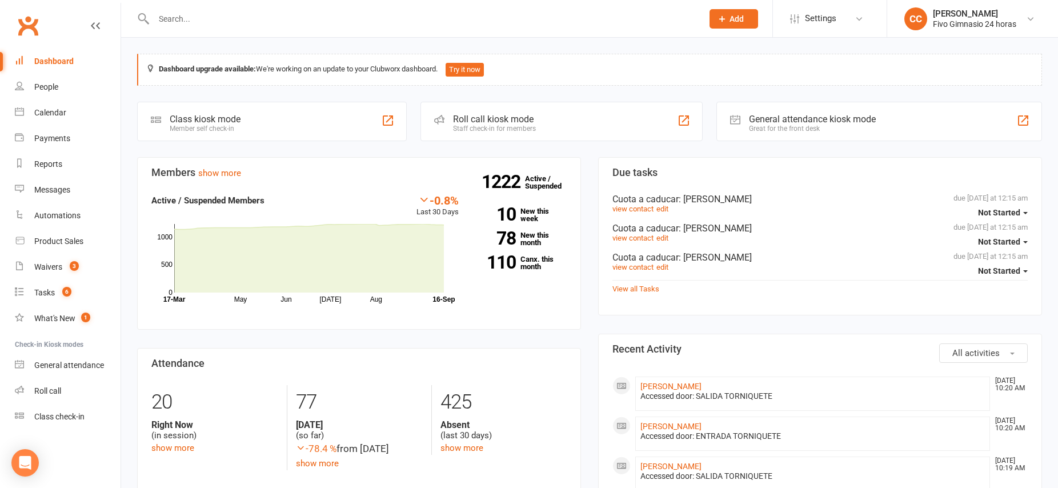
click at [181, 21] on input "text" at bounding box center [422, 19] width 544 height 16
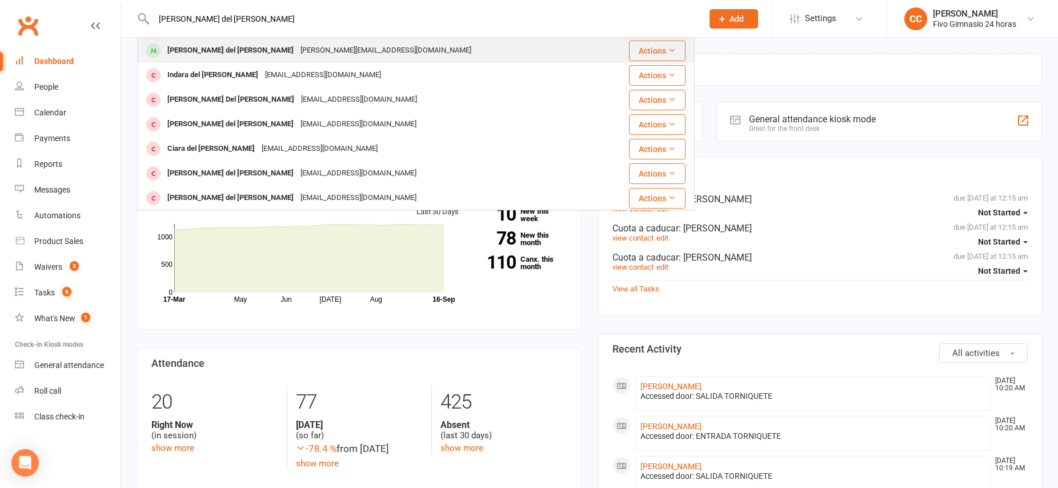
type input "[PERSON_NAME] del [PERSON_NAME]"
click at [197, 50] on div "[PERSON_NAME] del [PERSON_NAME]" at bounding box center [230, 50] width 133 height 17
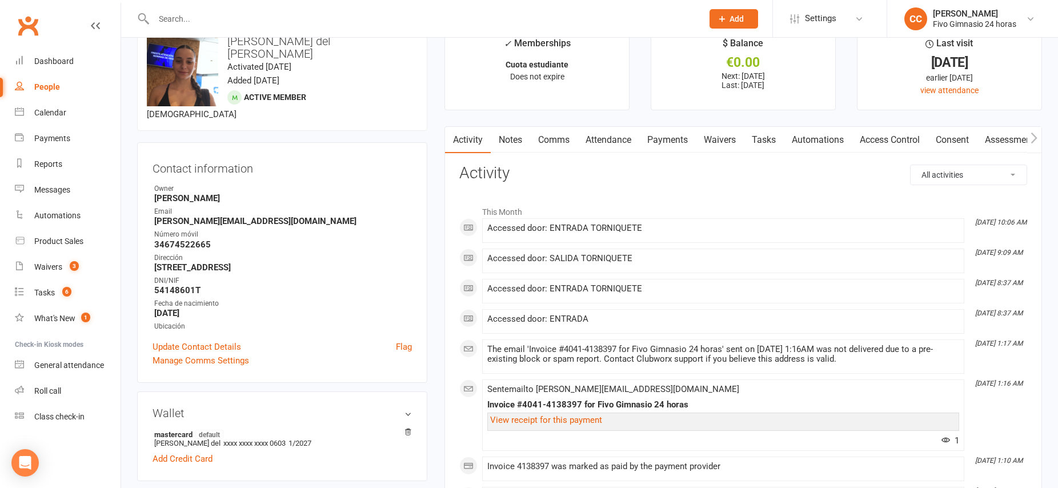
scroll to position [30, 0]
click at [667, 141] on link "Payments" at bounding box center [667, 138] width 57 height 26
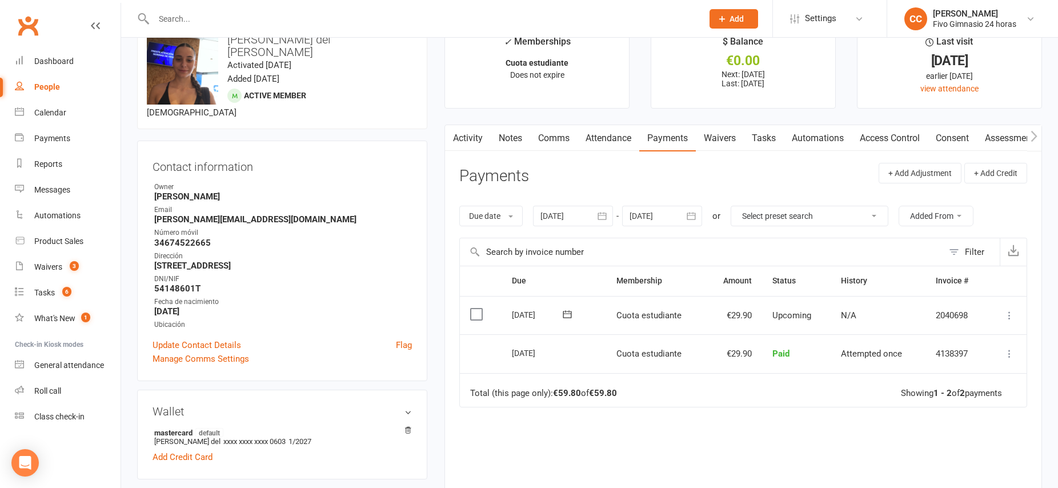
click at [674, 133] on link "Payments" at bounding box center [667, 138] width 57 height 26
click at [730, 136] on link "Waivers" at bounding box center [720, 138] width 48 height 26
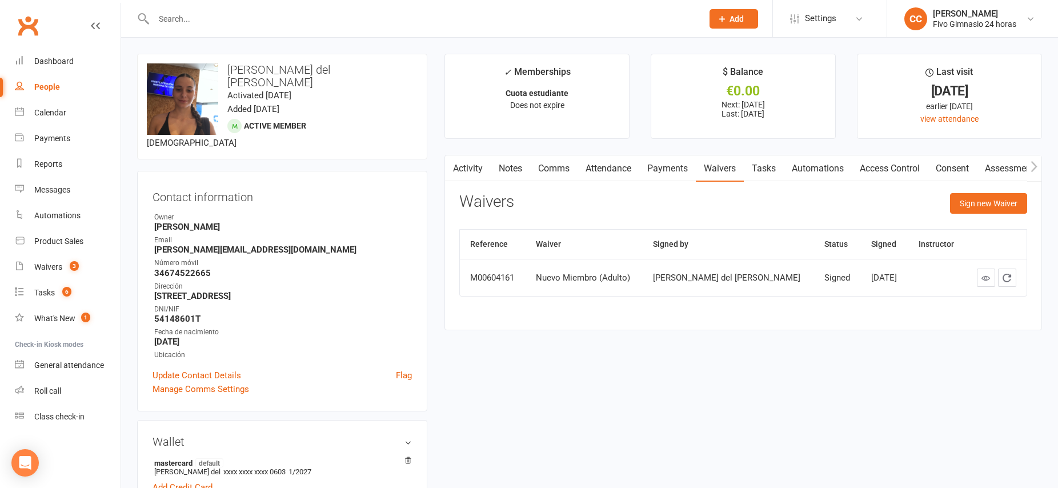
click at [664, 166] on link "Payments" at bounding box center [667, 168] width 57 height 26
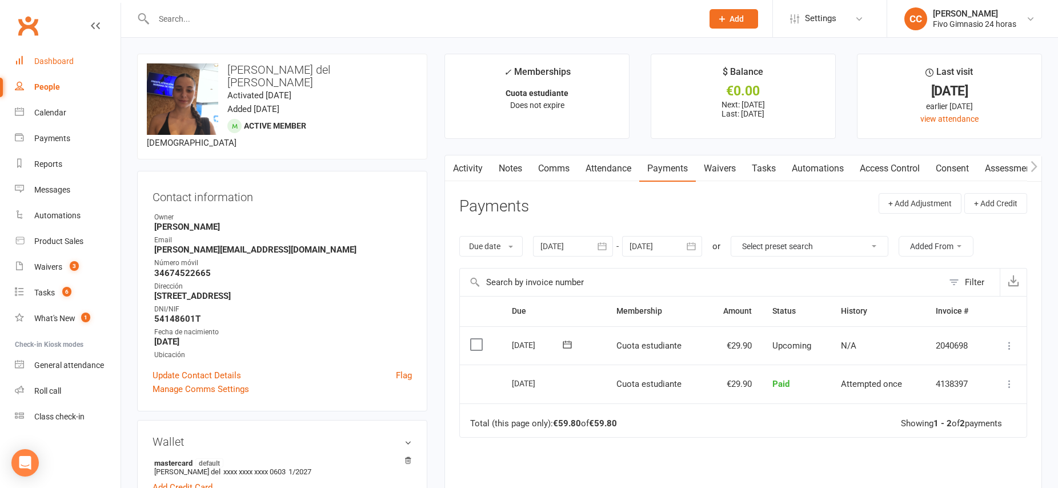
click at [45, 62] on div "Dashboard" at bounding box center [53, 61] width 39 height 9
